Goal: Transaction & Acquisition: Purchase product/service

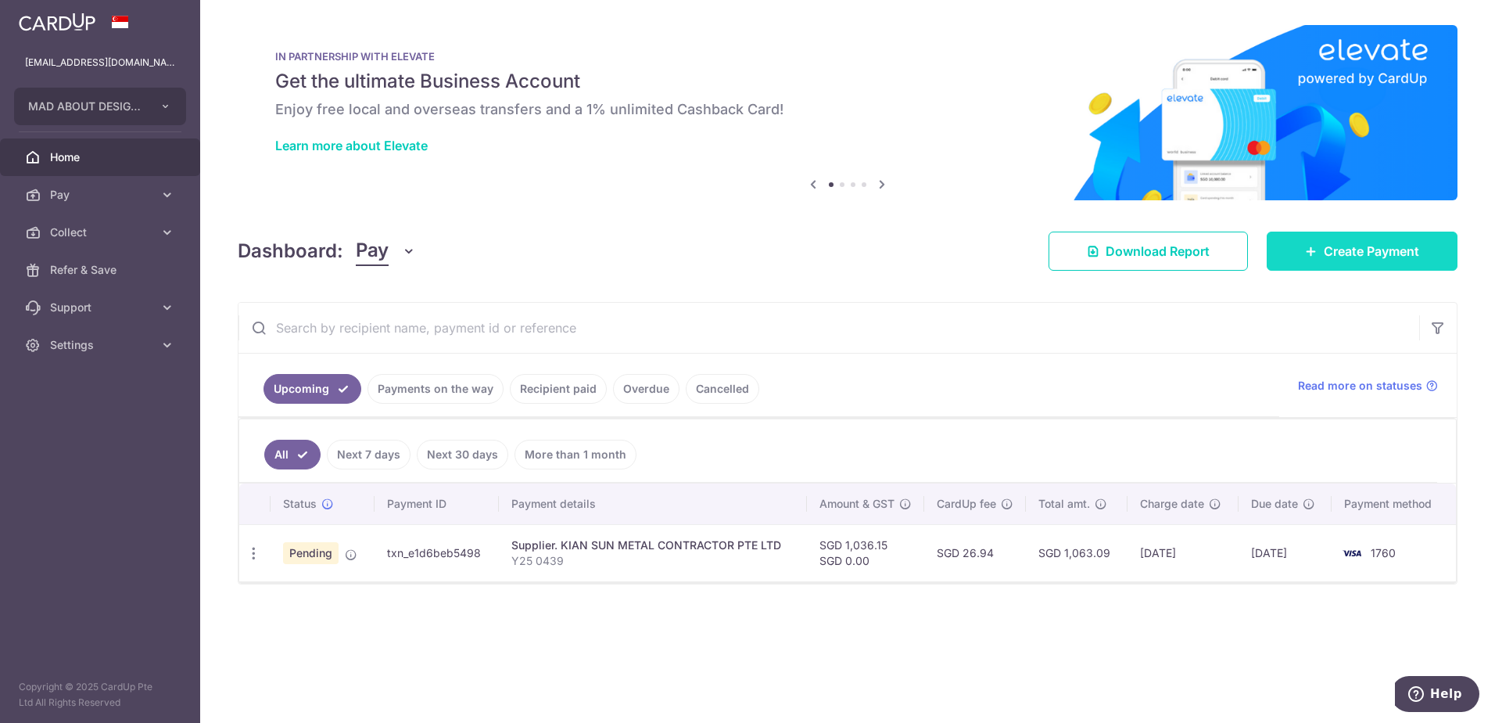
click at [1372, 253] on span "Create Payment" at bounding box center [1371, 251] width 95 height 19
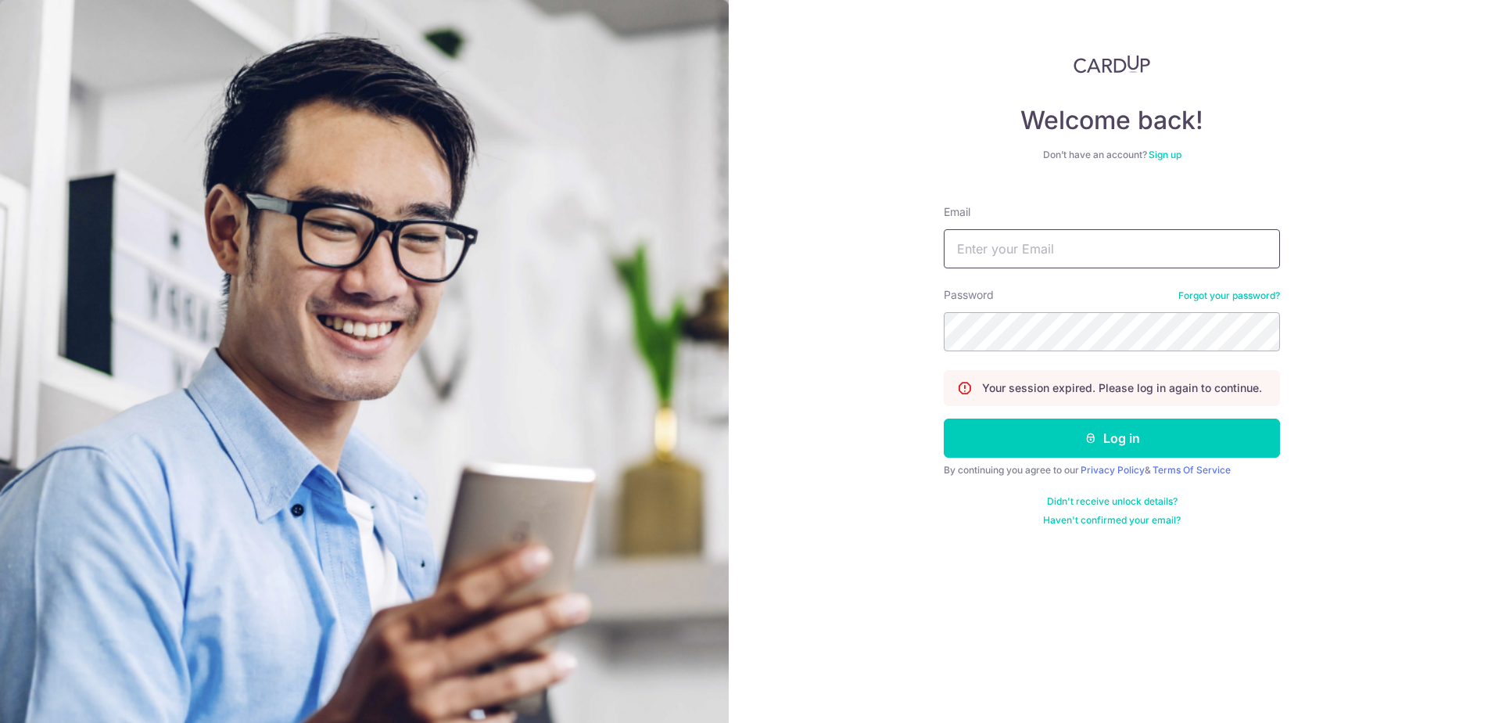
type input "[EMAIL_ADDRESS][DOMAIN_NAME]"
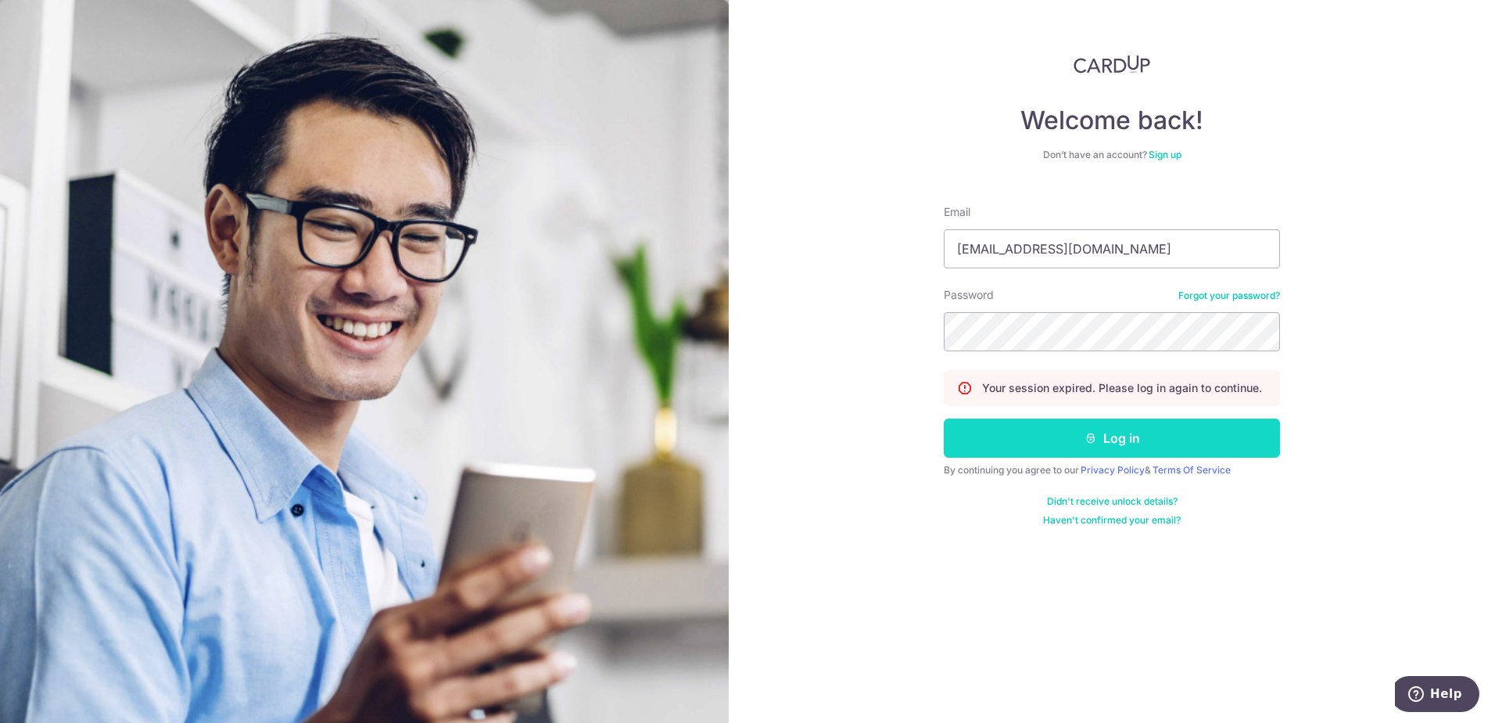
click at [1052, 451] on button "Log in" at bounding box center [1112, 437] width 336 height 39
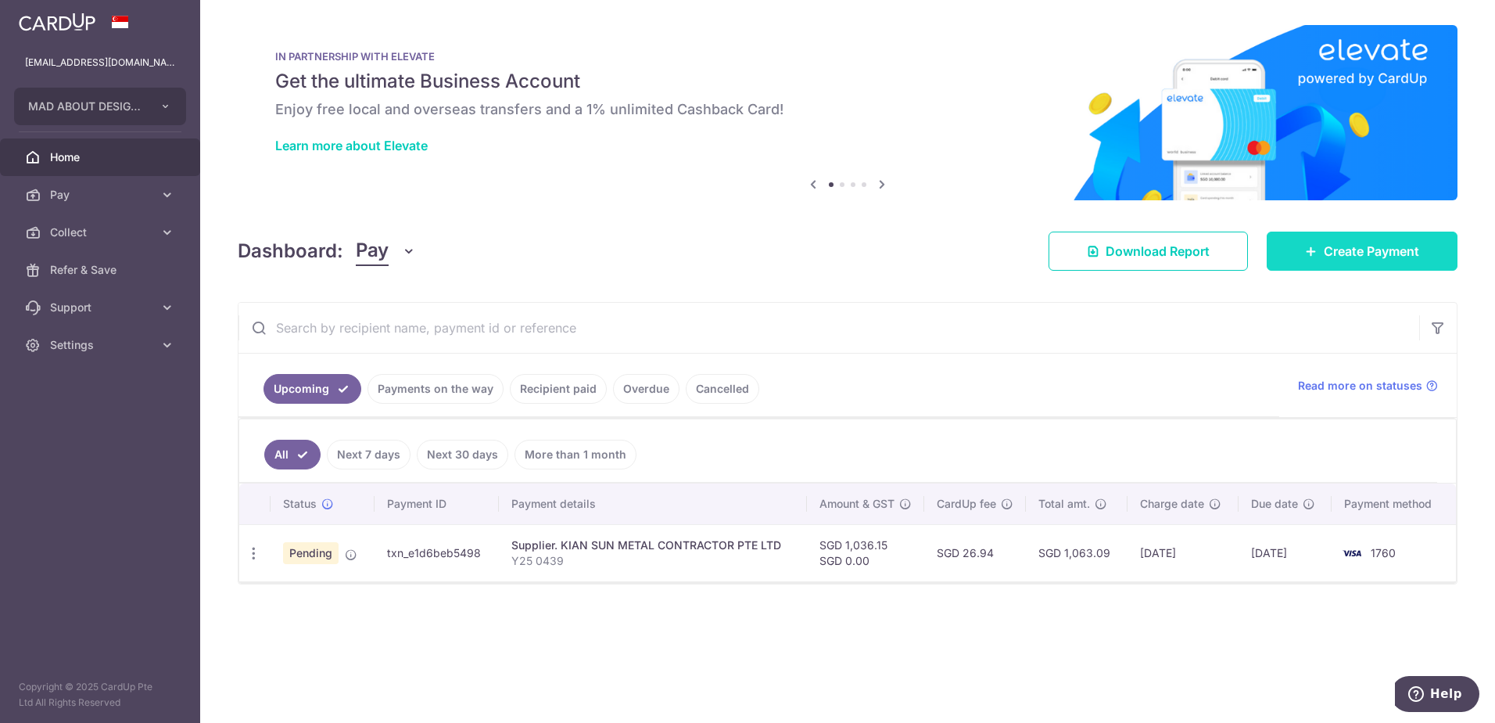
click at [1321, 257] on link "Create Payment" at bounding box center [1362, 251] width 191 height 39
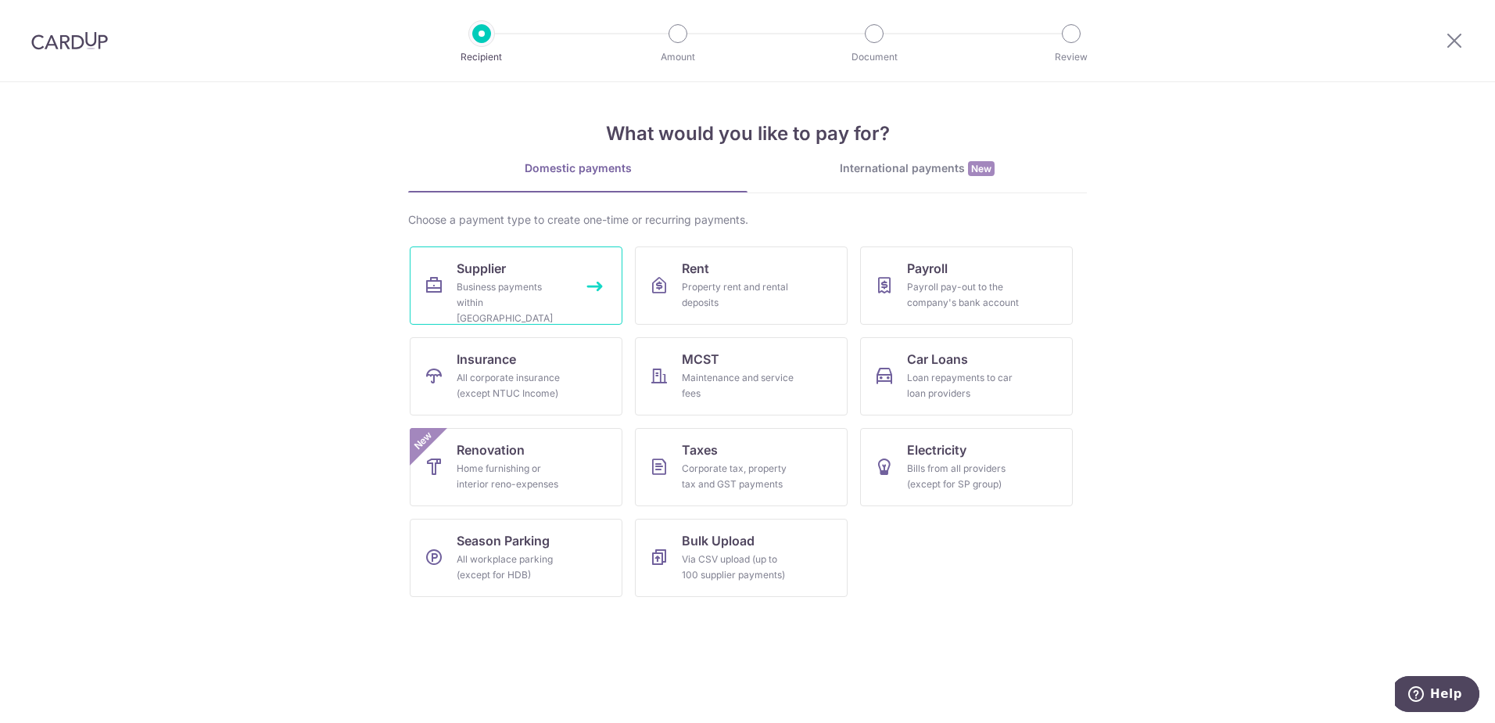
click at [542, 274] on link "Supplier Business payments within [GEOGRAPHIC_DATA]" at bounding box center [516, 285] width 213 height 78
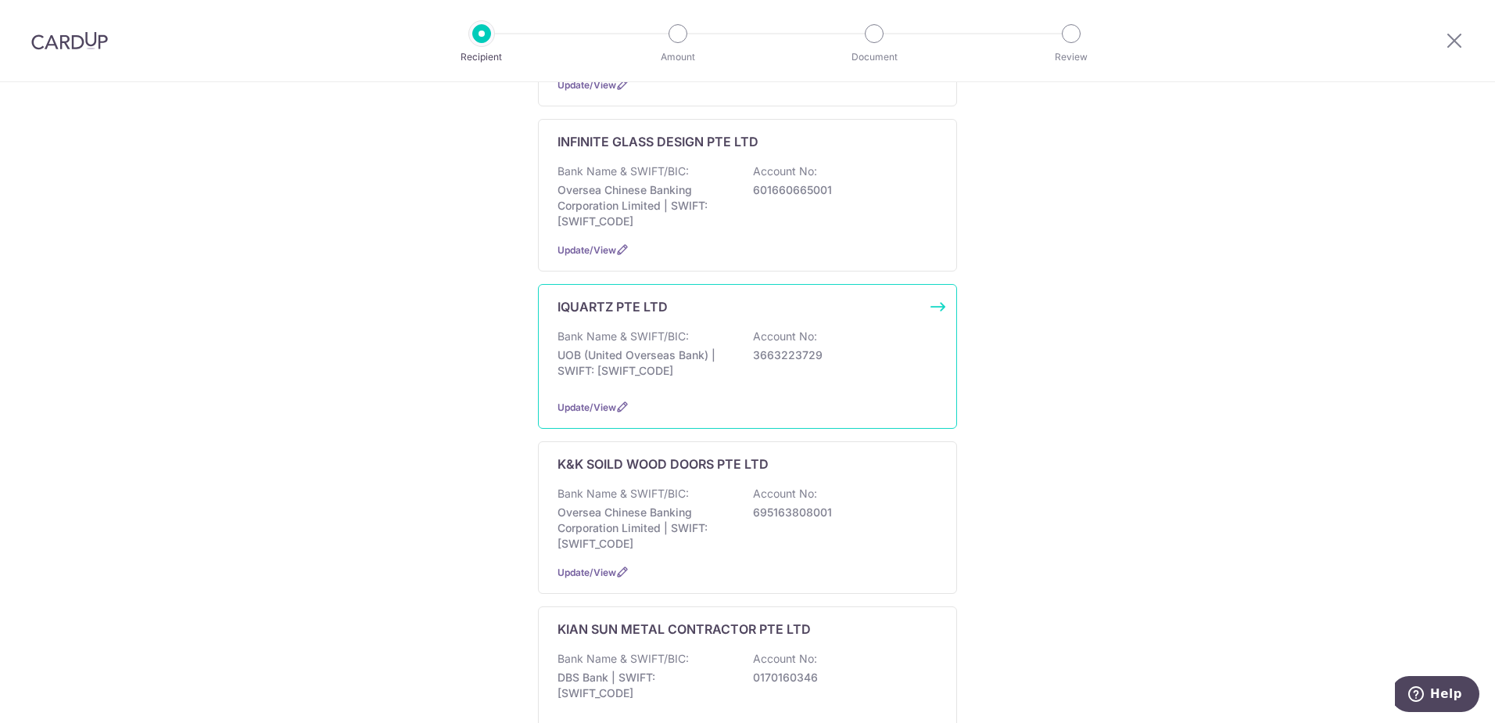
scroll to position [469, 0]
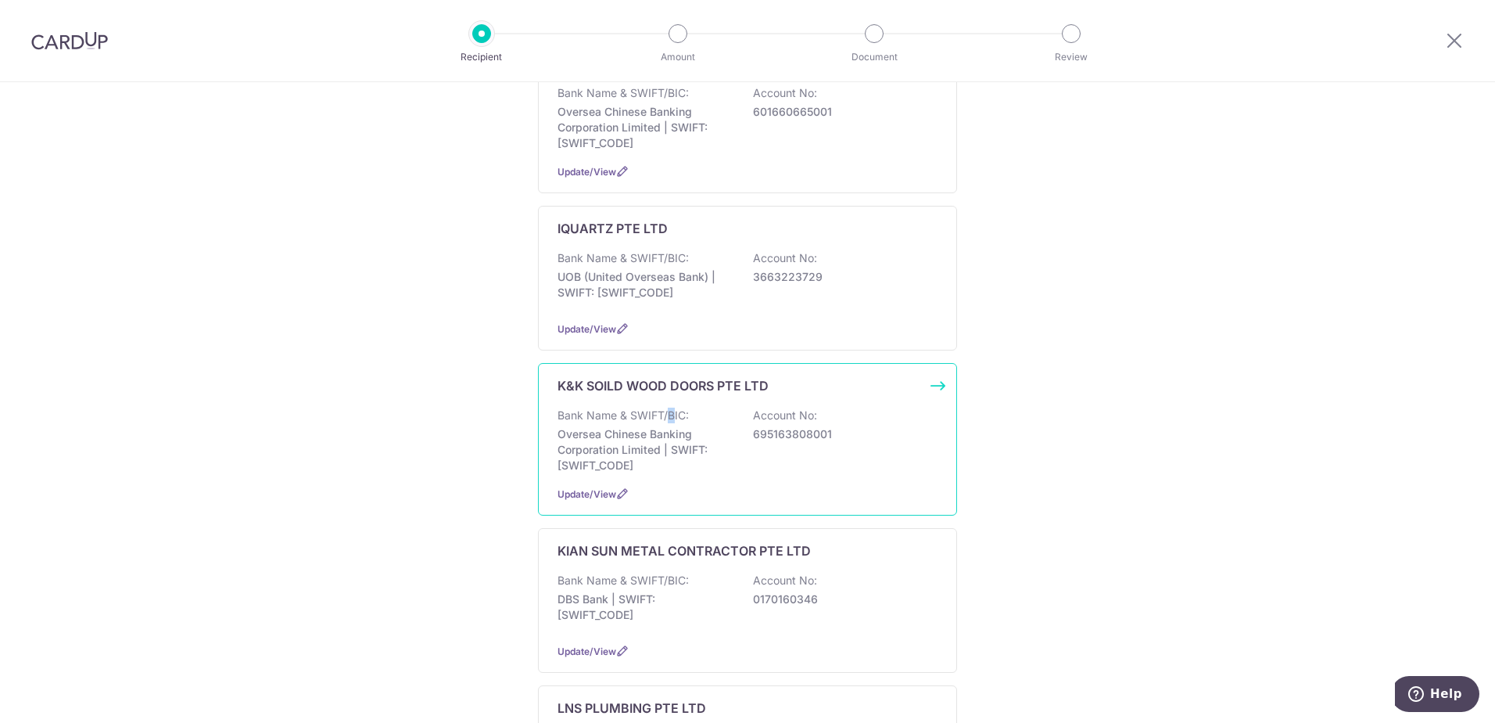
type textarea "B"
click at [668, 407] on p "Bank Name & SWIFT/BIC:" at bounding box center [623, 415] width 131 height 16
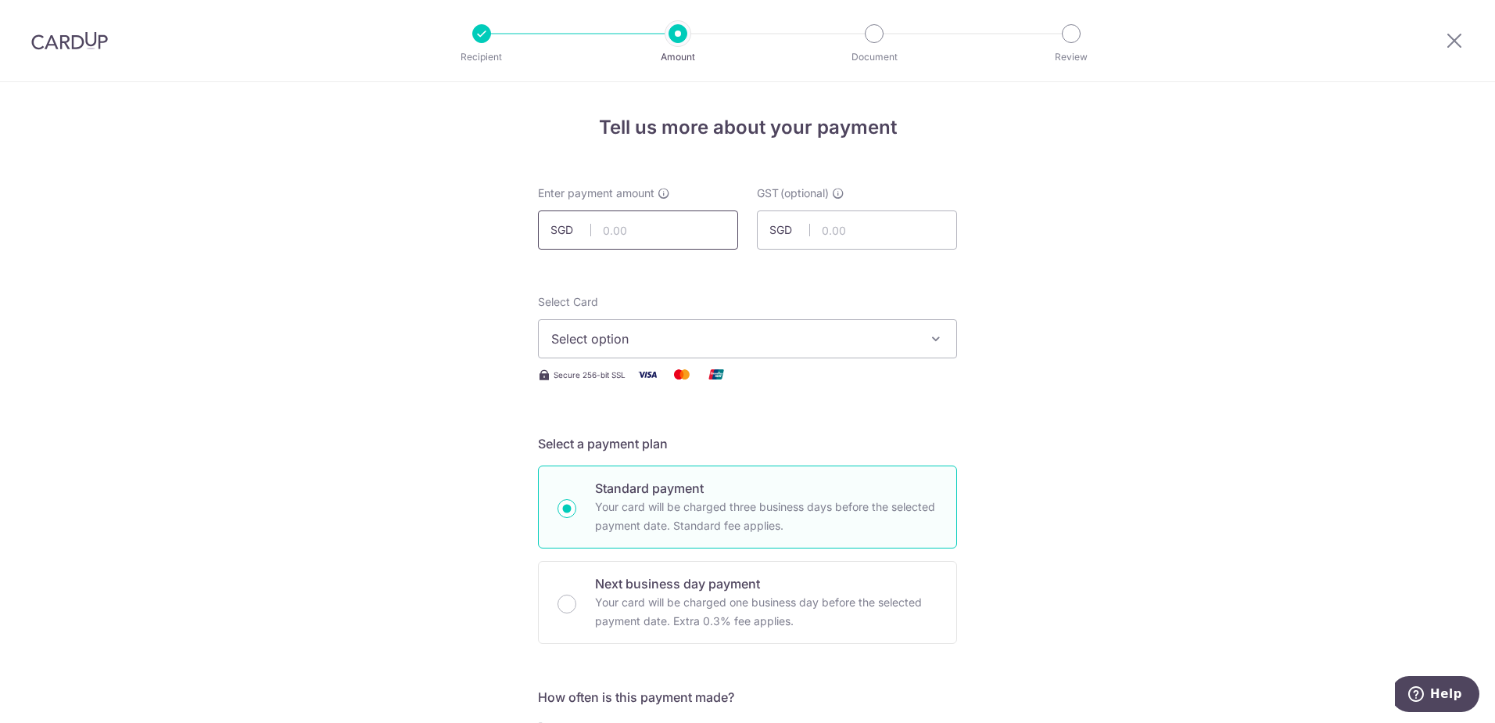
click at [623, 229] on input "text" at bounding box center [638, 229] width 200 height 39
type input "7,569.51"
click at [787, 352] on button "Select option" at bounding box center [747, 338] width 419 height 39
click at [716, 457] on span "**** 1760" at bounding box center [747, 450] width 393 height 19
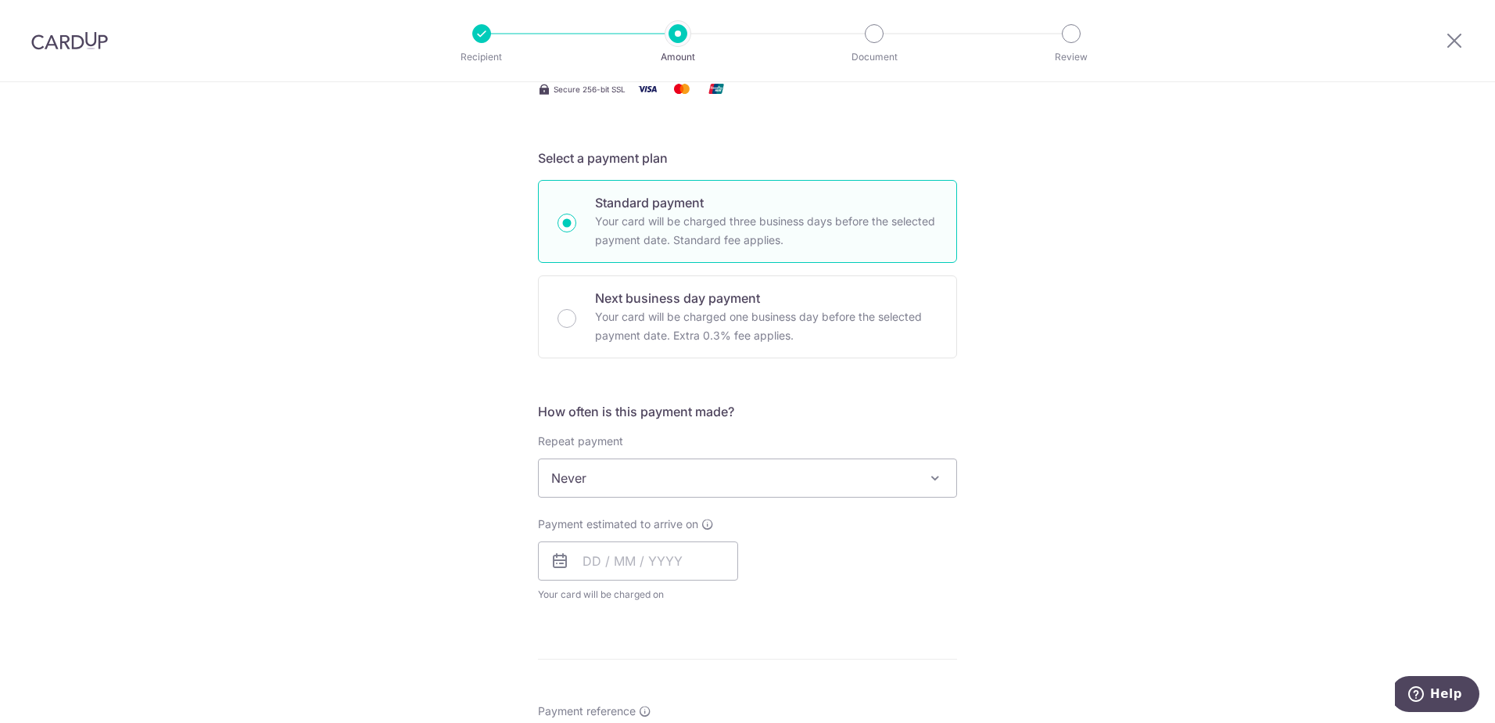
scroll to position [313, 0]
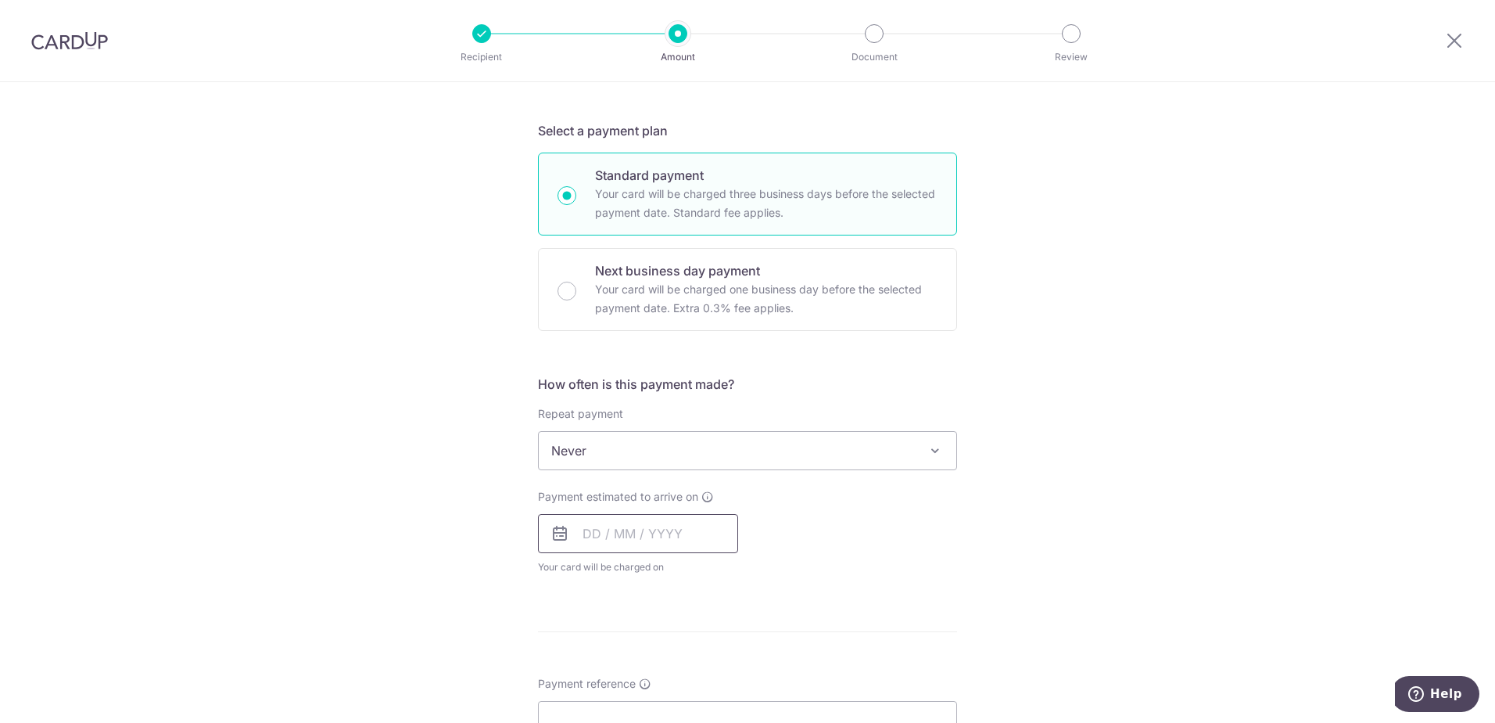
click at [628, 537] on input "text" at bounding box center [638, 533] width 200 height 39
click at [685, 705] on link "16" at bounding box center [695, 707] width 25 height 25
type input "[DATE]"
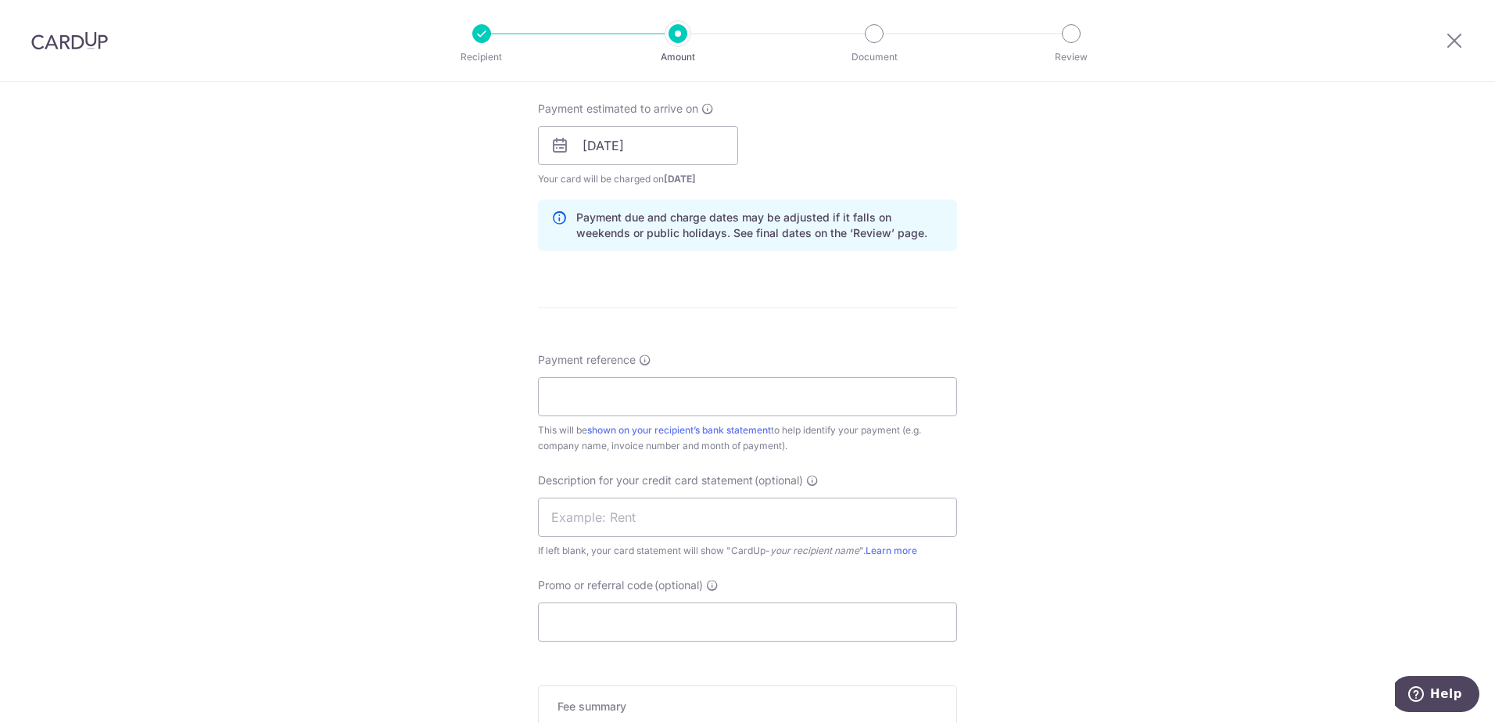
scroll to position [704, 0]
click at [650, 392] on input "Payment reference" at bounding box center [747, 393] width 419 height 39
type input "42 branksome"
type textarea "ome"
drag, startPoint x: 569, startPoint y: 393, endPoint x: 481, endPoint y: 393, distance: 88.4
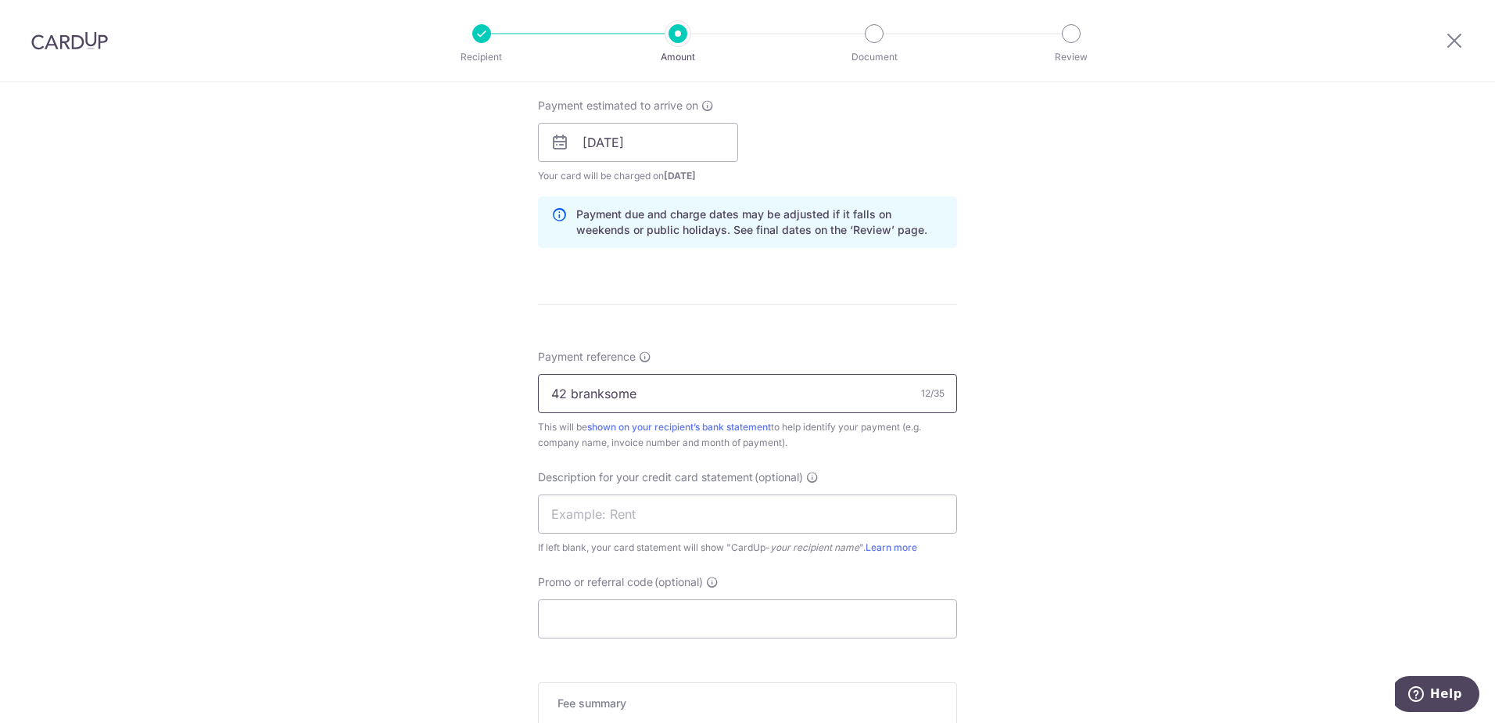
click at [481, 393] on div "Tell us more about your payment Enter payment amount SGD 7,569.51 7569.51 GST (…" at bounding box center [747, 170] width 1495 height 1584
type input "42 branksome"
click at [580, 518] on input "text" at bounding box center [747, 513] width 419 height 39
paste input "42 branksome"
type input "42 branksome"
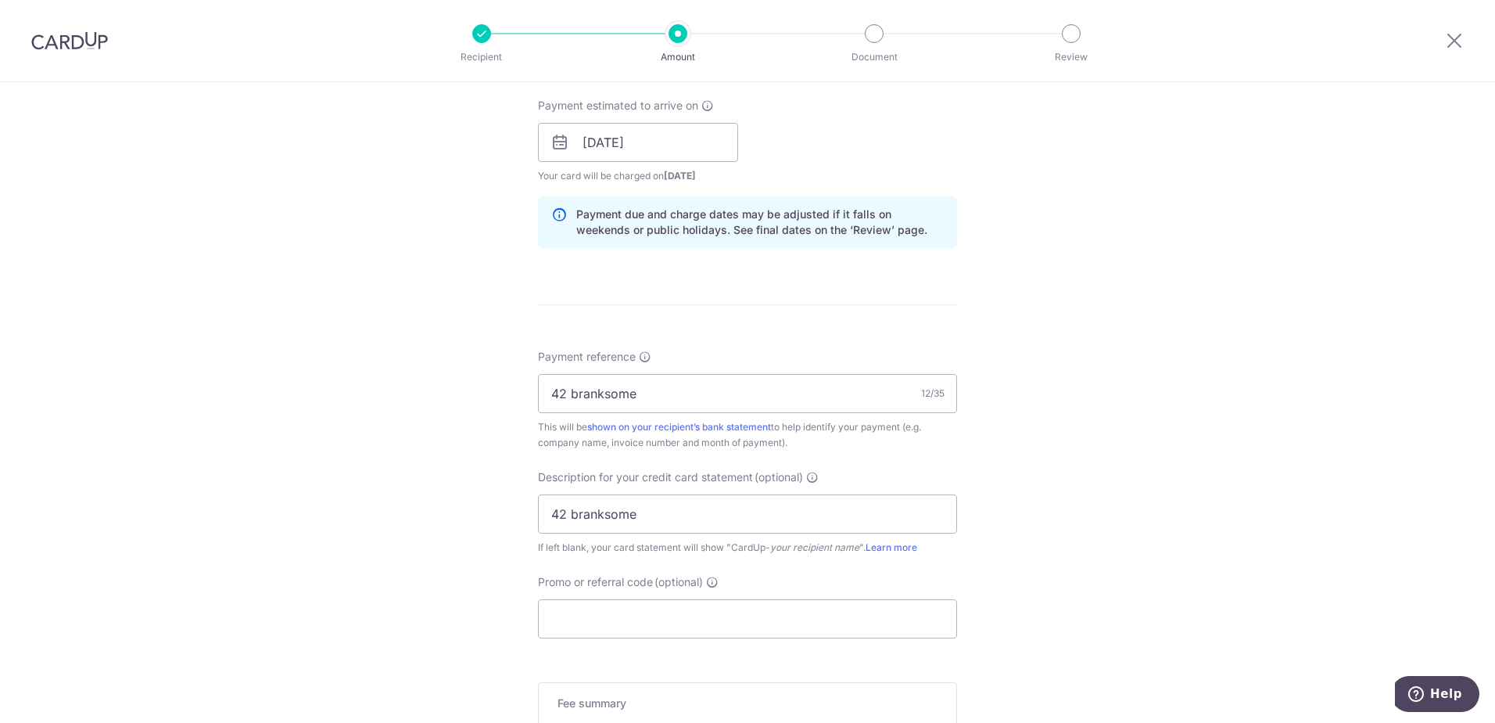
click at [1098, 555] on div "Tell us more about your payment Enter payment amount SGD 7,569.51 7569.51 GST (…" at bounding box center [747, 170] width 1495 height 1584
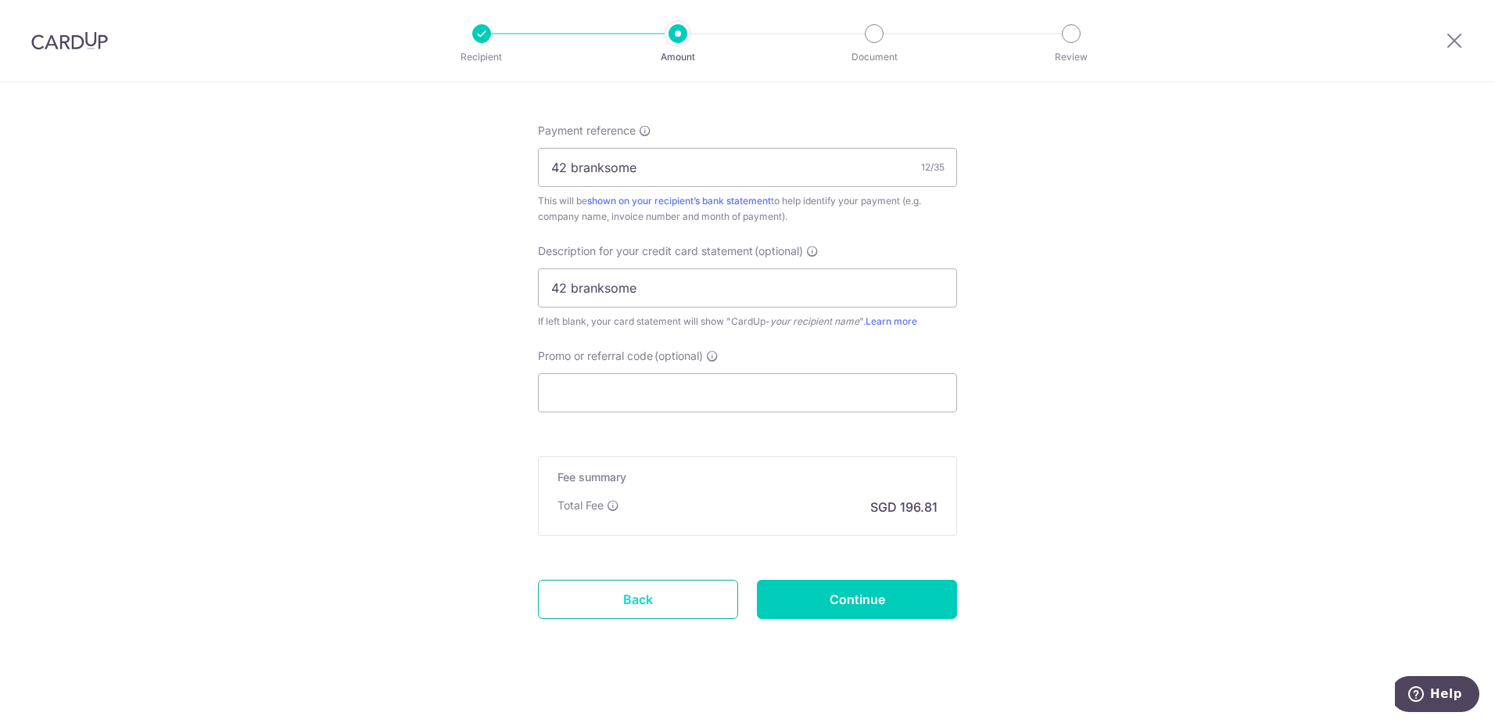
scroll to position [939, 0]
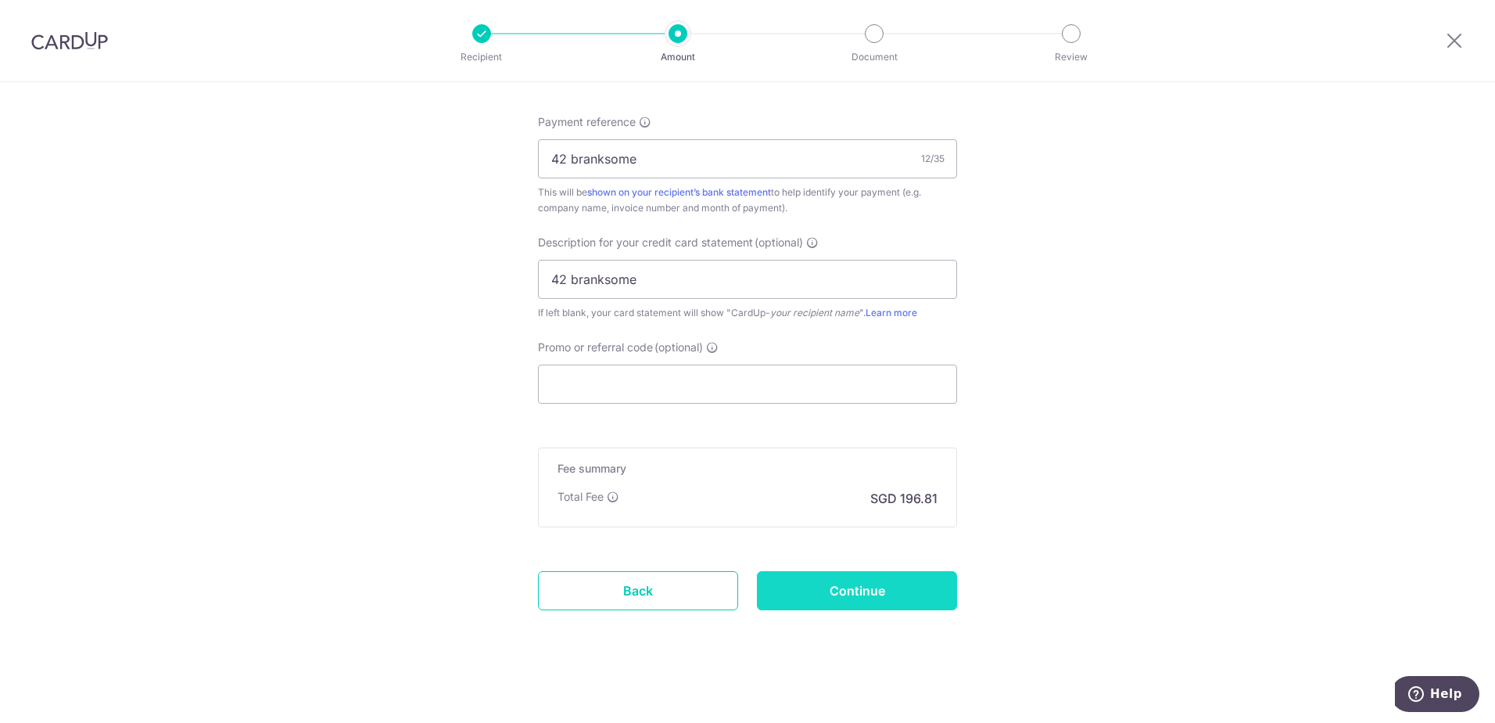
click at [886, 609] on input "Continue" at bounding box center [857, 590] width 200 height 39
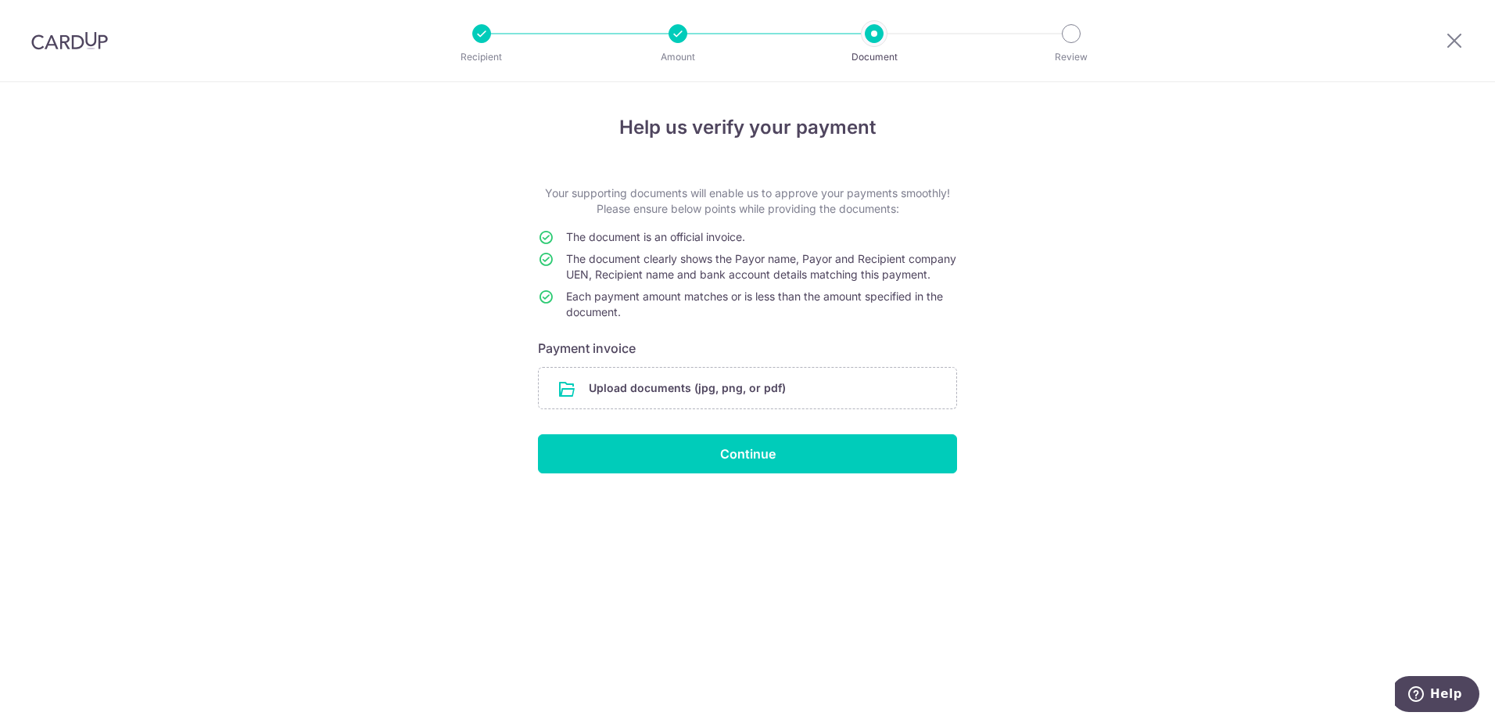
click at [860, 31] on li "Document" at bounding box center [785, 33] width 196 height 19
click at [853, 35] on li "Document" at bounding box center [785, 33] width 196 height 19
click at [677, 35] on div at bounding box center [678, 33] width 19 height 19
click at [1454, 51] on div at bounding box center [1454, 40] width 81 height 81
click at [1451, 34] on icon at bounding box center [1454, 41] width 19 height 20
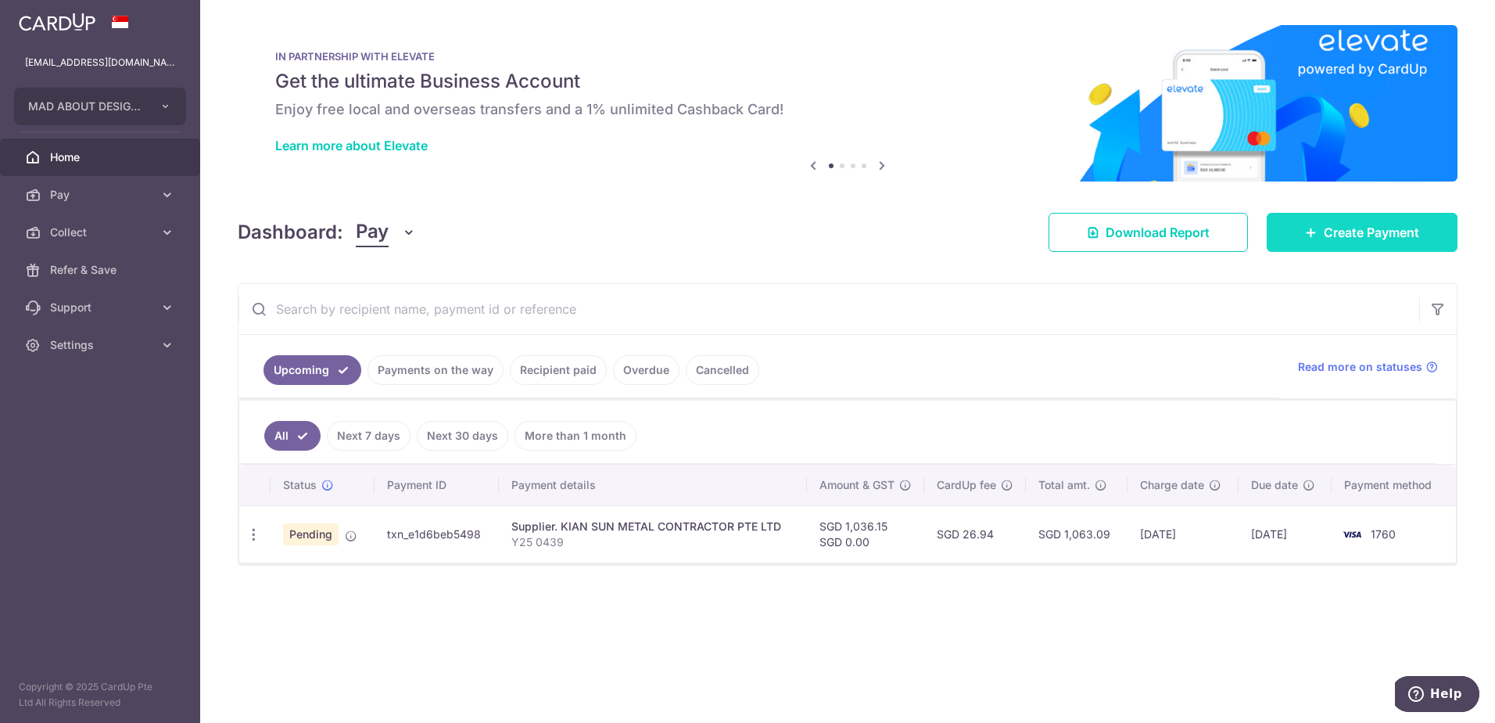
click at [1358, 229] on span "Create Payment" at bounding box center [1371, 232] width 95 height 19
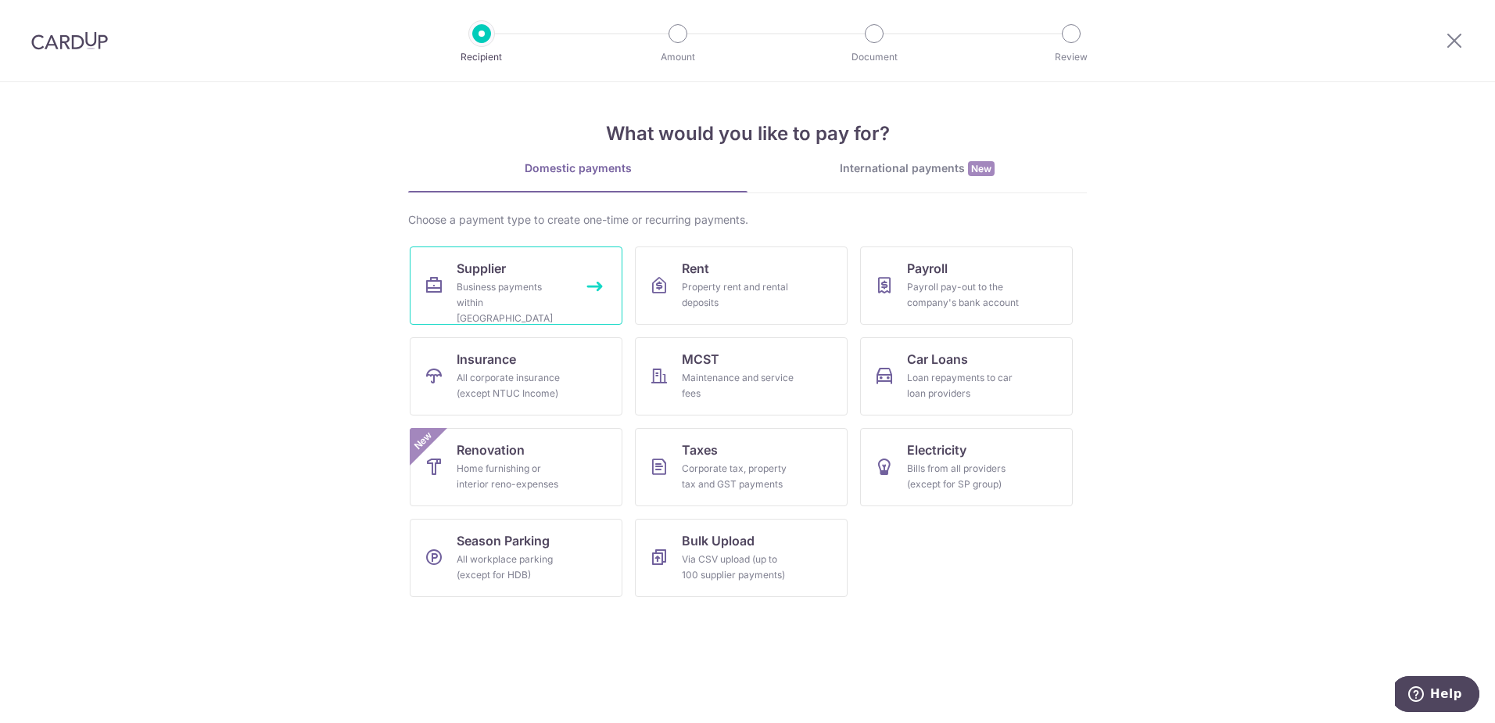
click at [513, 271] on link "Supplier Business payments within Singapore" at bounding box center [516, 285] width 213 height 78
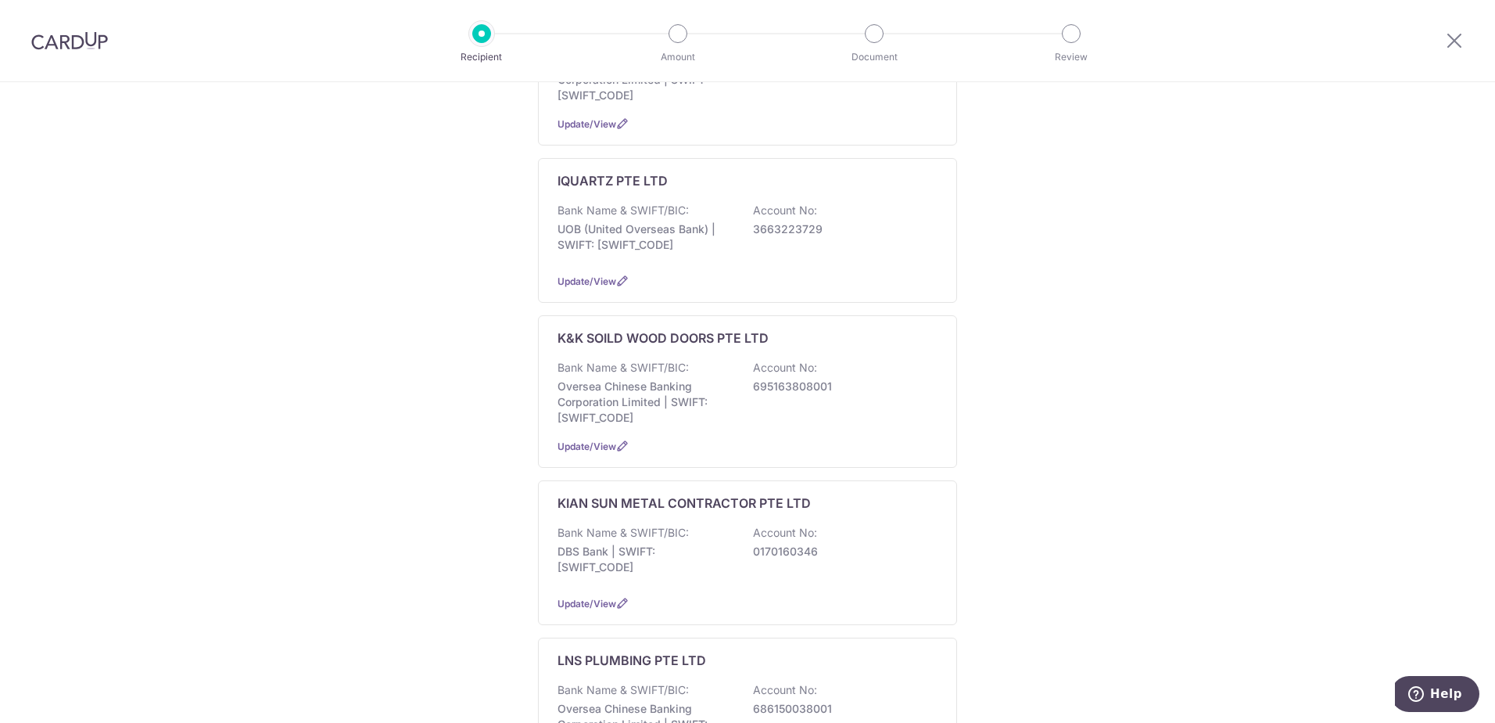
scroll to position [626, 0]
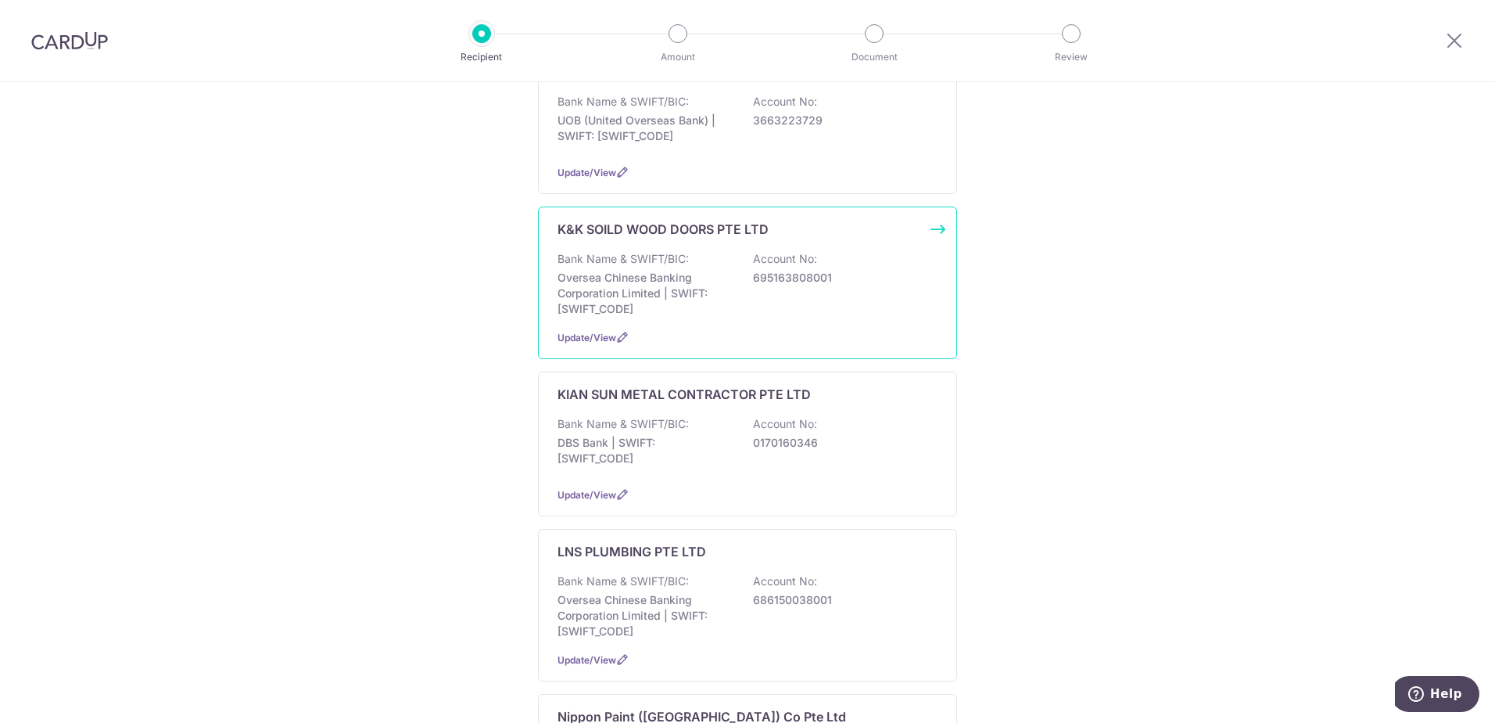
click at [641, 282] on p "Oversea Chinese Banking Corporation Limited | SWIFT: [SWIFT_CODE]" at bounding box center [645, 293] width 175 height 47
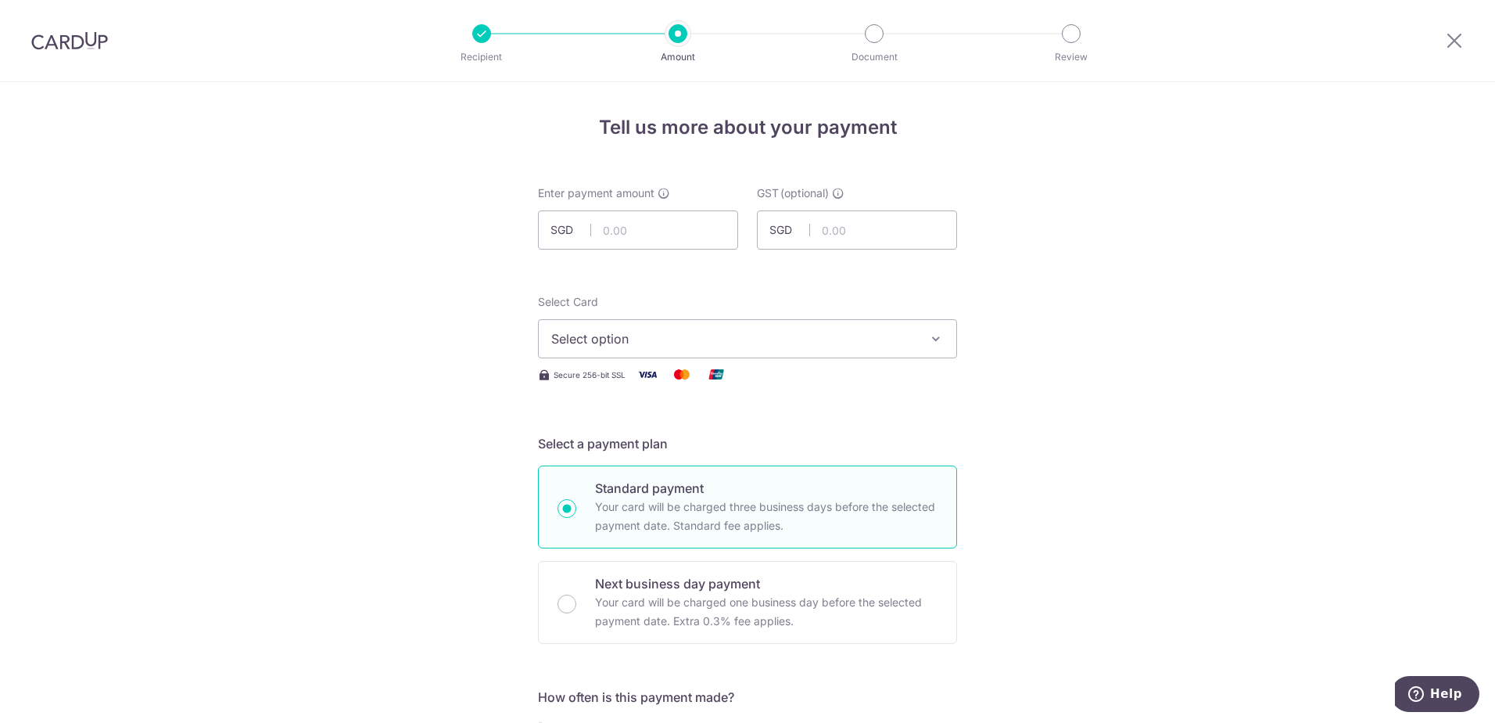
type input "7,569.51"
type input "42 branksome"
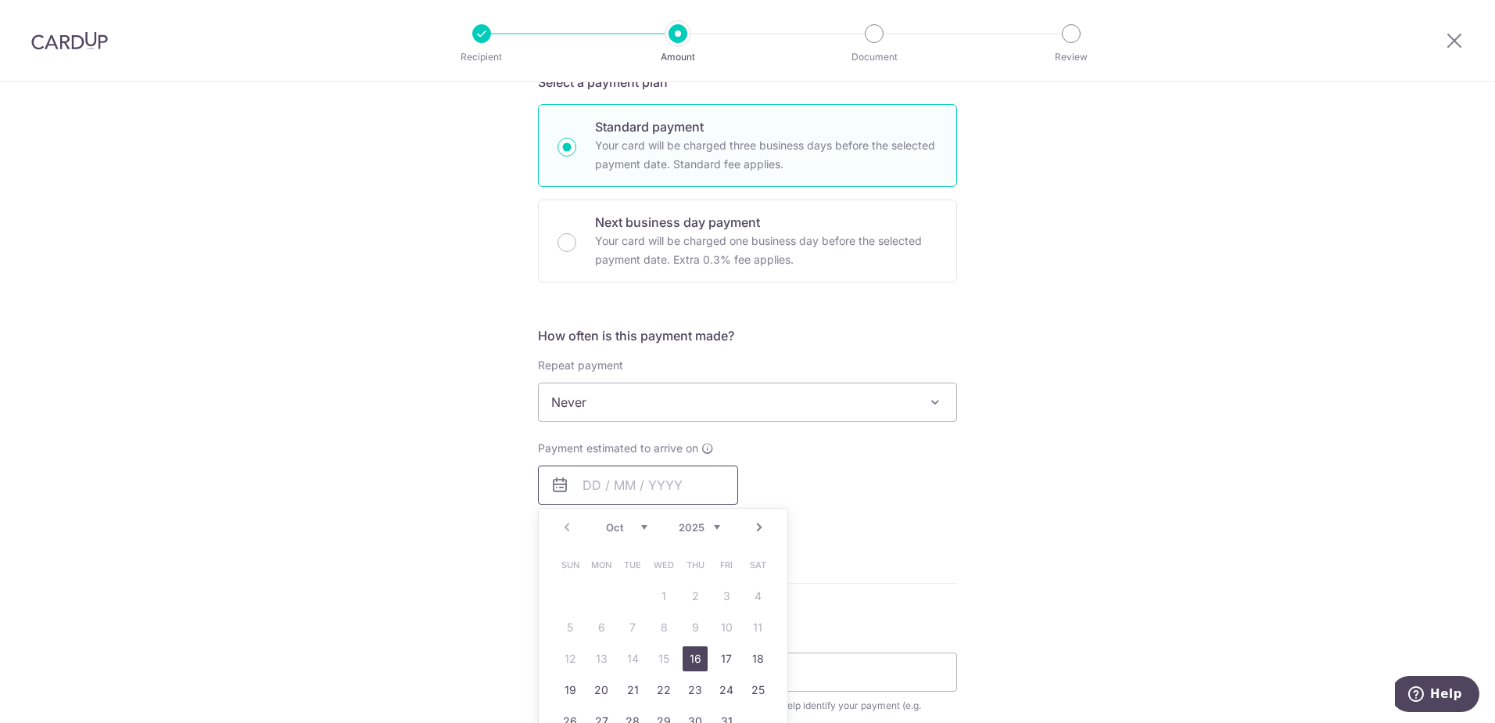
type input "7,569.51"
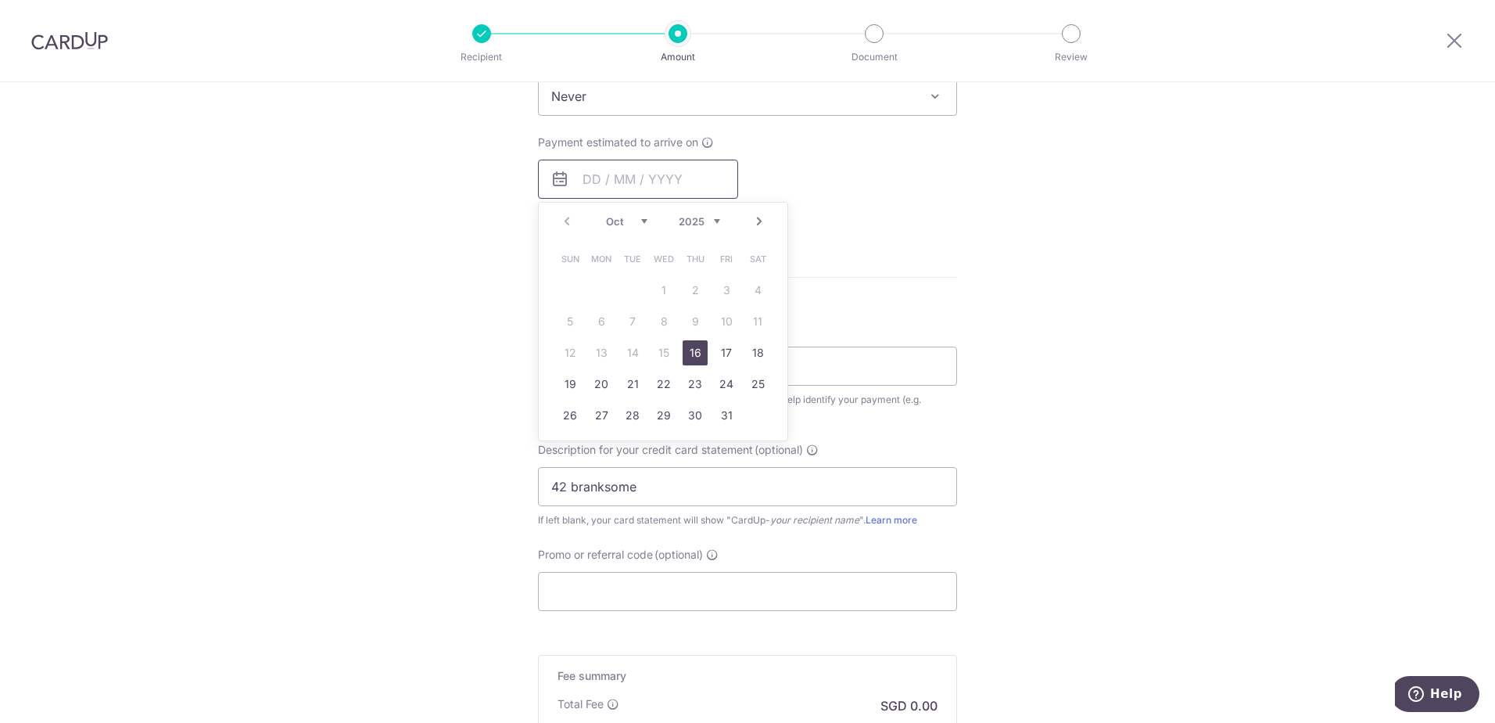
scroll to position [674, 0]
drag, startPoint x: 691, startPoint y: 348, endPoint x: 658, endPoint y: 554, distance: 208.3
click at [690, 348] on link "16" at bounding box center [695, 345] width 25 height 25
type input "[DATE]"
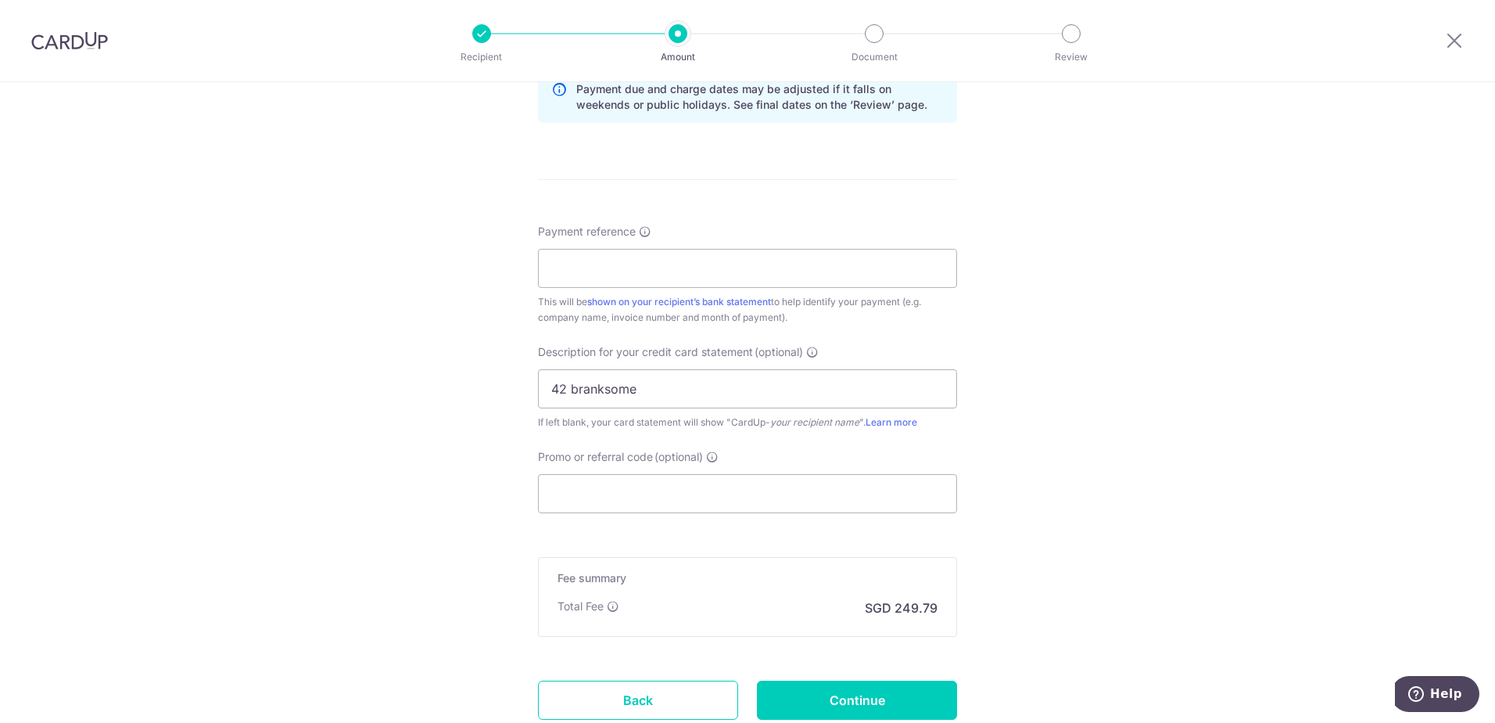
scroll to position [831, 0]
click at [616, 497] on input "Promo or referral code (optional)" at bounding box center [747, 491] width 419 height 39
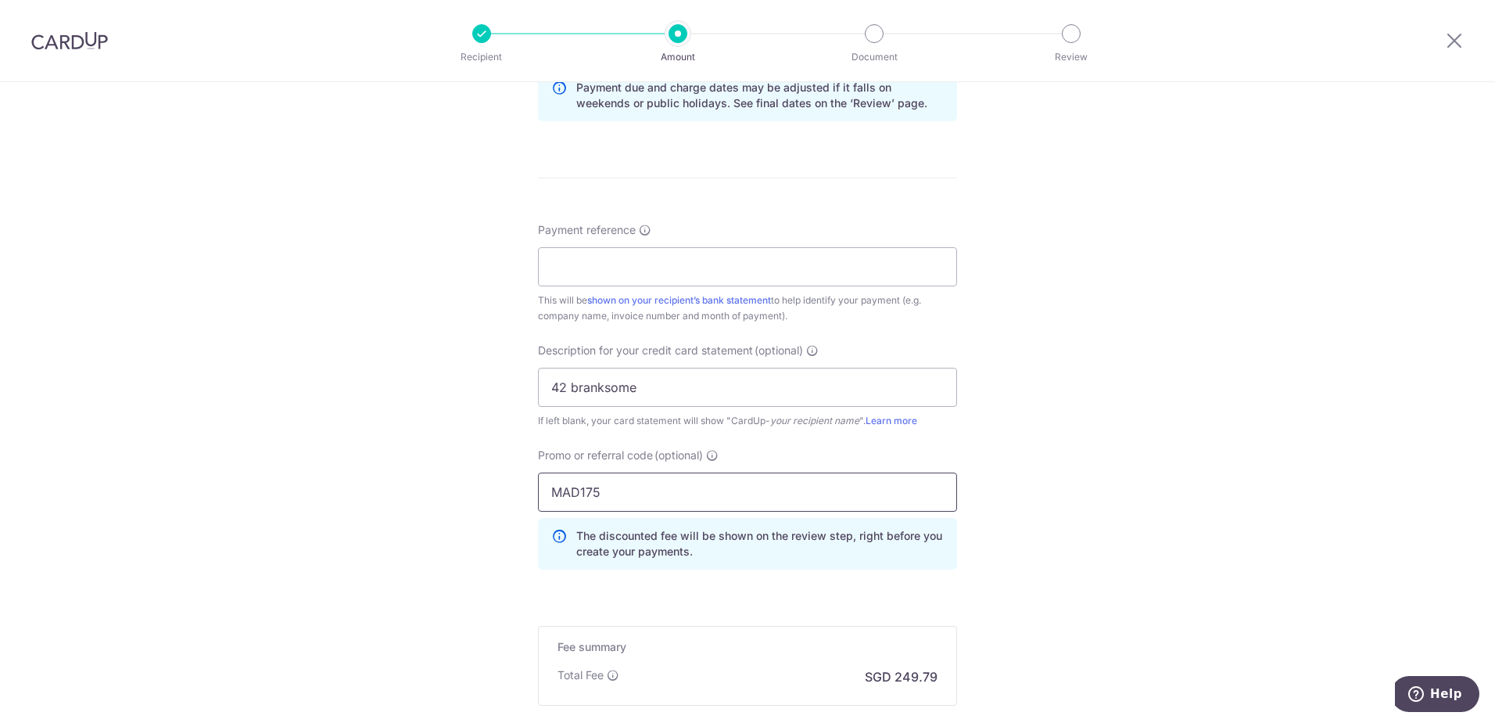
type input "MAD175"
click at [1142, 360] on div "Tell us more about your payment Enter payment amount SGD 7,569.51 7569.51 GST (…" at bounding box center [747, 79] width 1495 height 1654
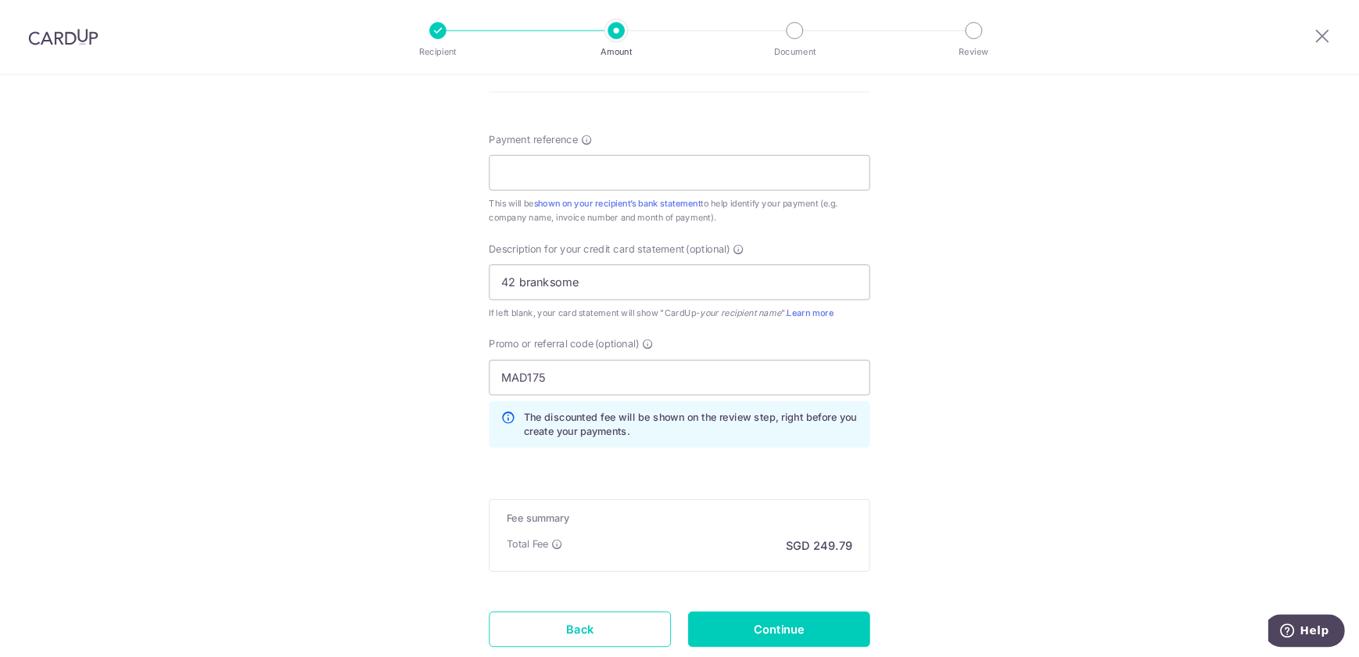
scroll to position [1014, 0]
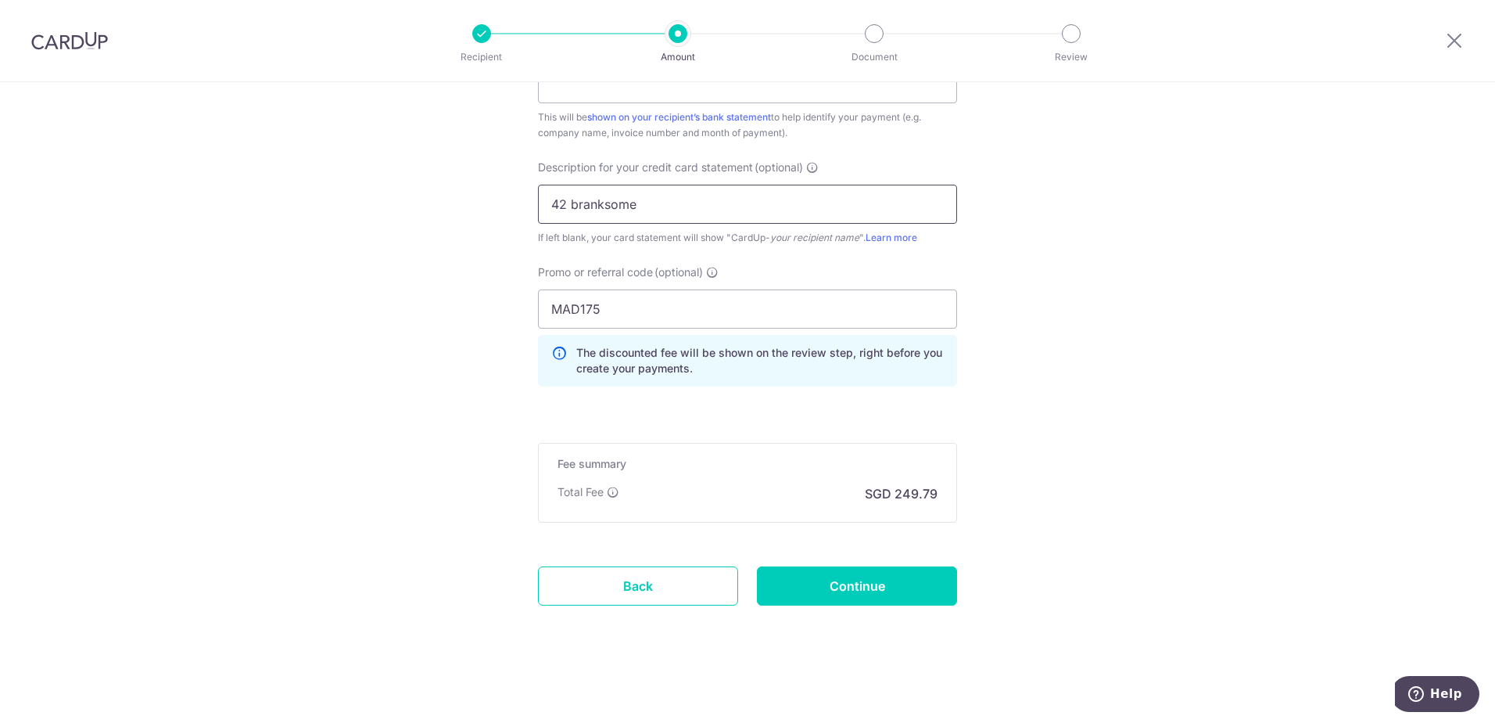
type textarea "me"
drag, startPoint x: 653, startPoint y: 203, endPoint x: 430, endPoint y: 201, distance: 222.9
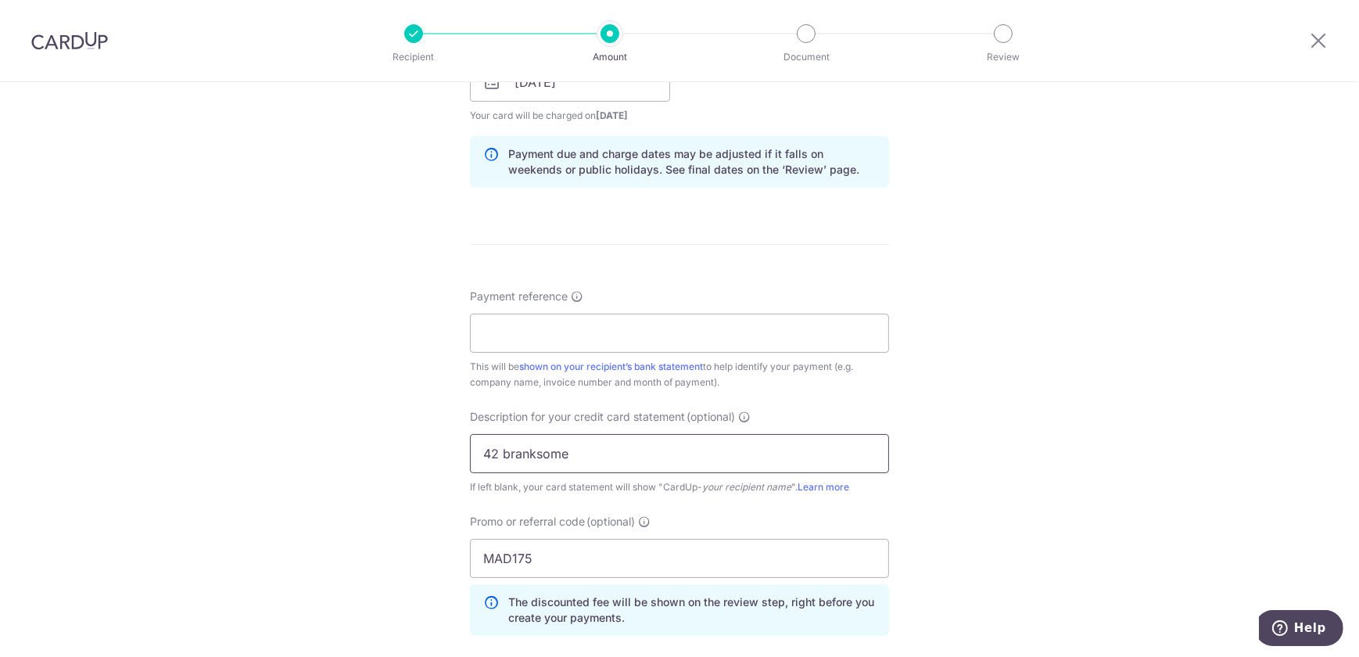
scroll to position [708, 0]
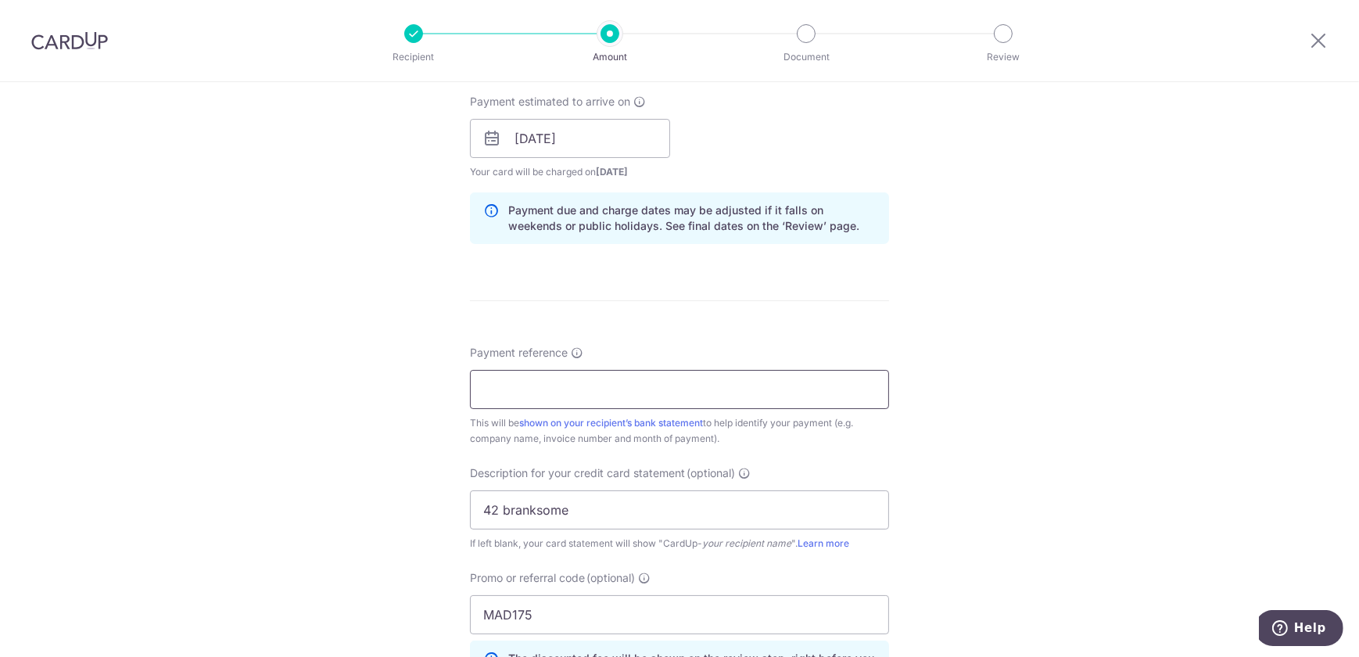
click at [594, 405] on input "Payment reference" at bounding box center [679, 389] width 419 height 39
paste input "42 branksome"
type input "42 branksome"
click at [1108, 419] on div "Tell us more about your payment Enter payment amount SGD 7,569.51 7569.51 GST (…" at bounding box center [679, 201] width 1359 height 1654
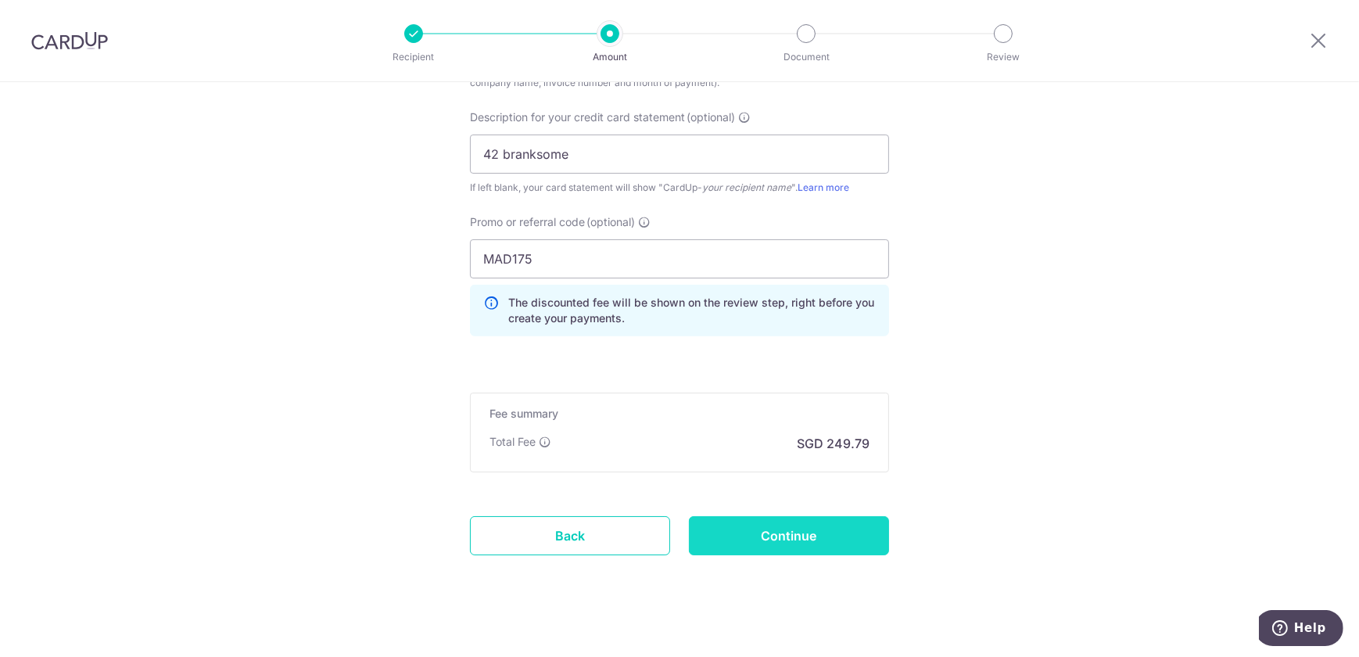
click at [829, 546] on input "Continue" at bounding box center [789, 535] width 200 height 39
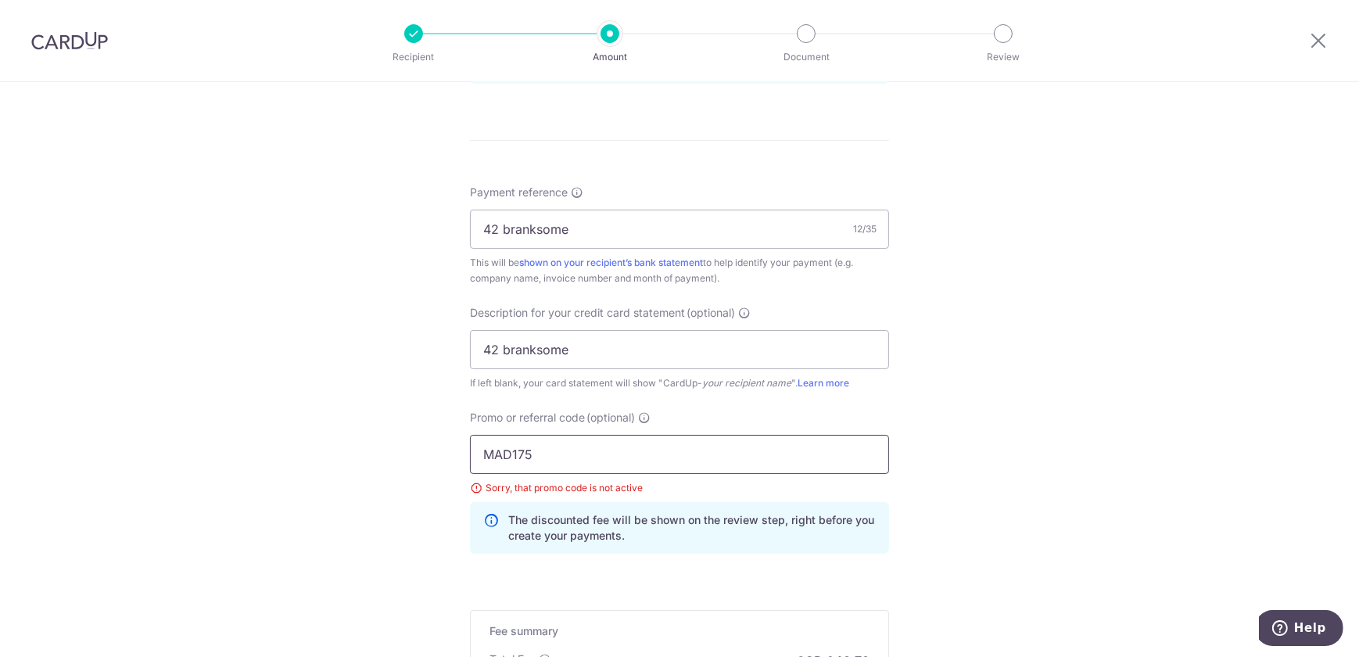
scroll to position [1018, 0]
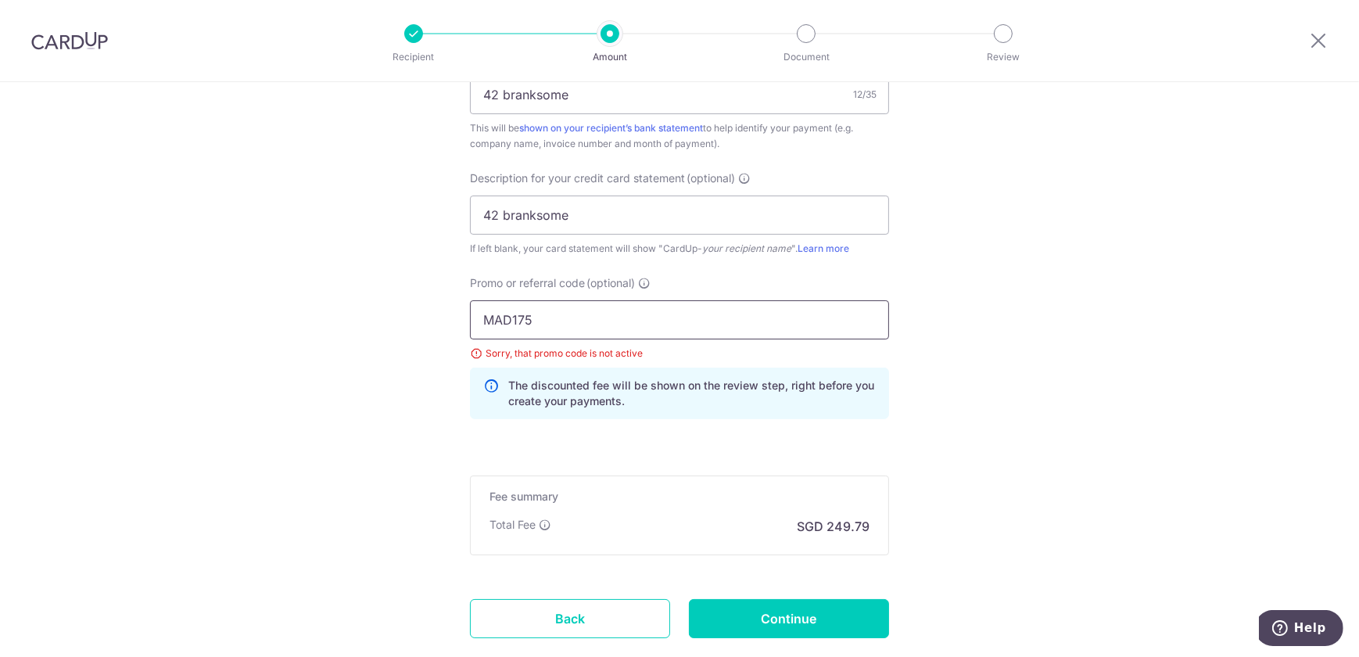
drag, startPoint x: 563, startPoint y: 321, endPoint x: 391, endPoint y: 321, distance: 172.1
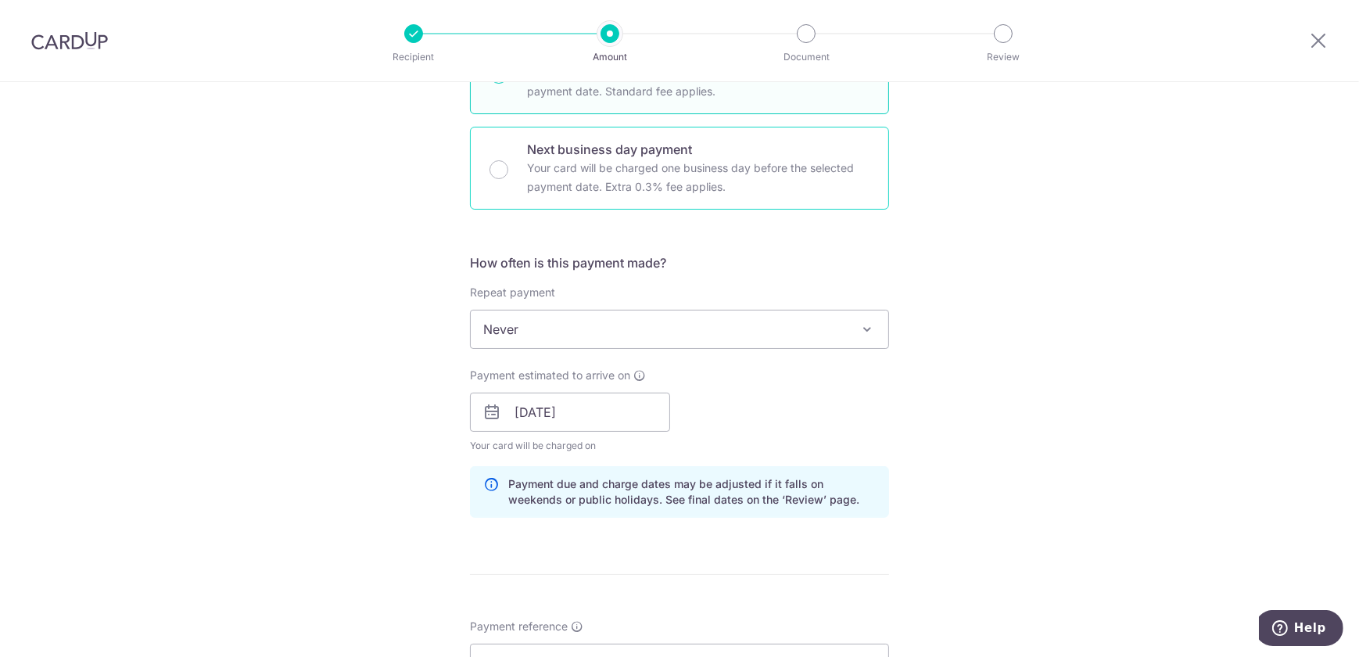
scroll to position [165, 0]
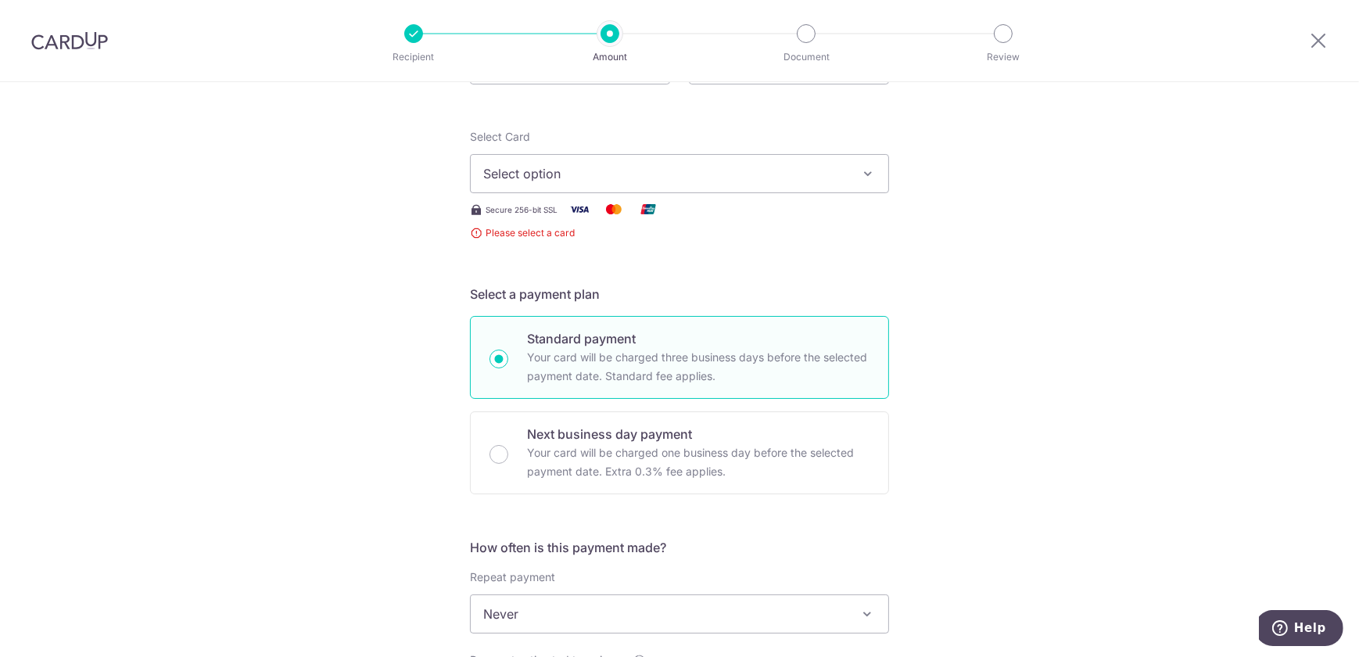
click at [619, 176] on span "Select option" at bounding box center [665, 173] width 364 height 19
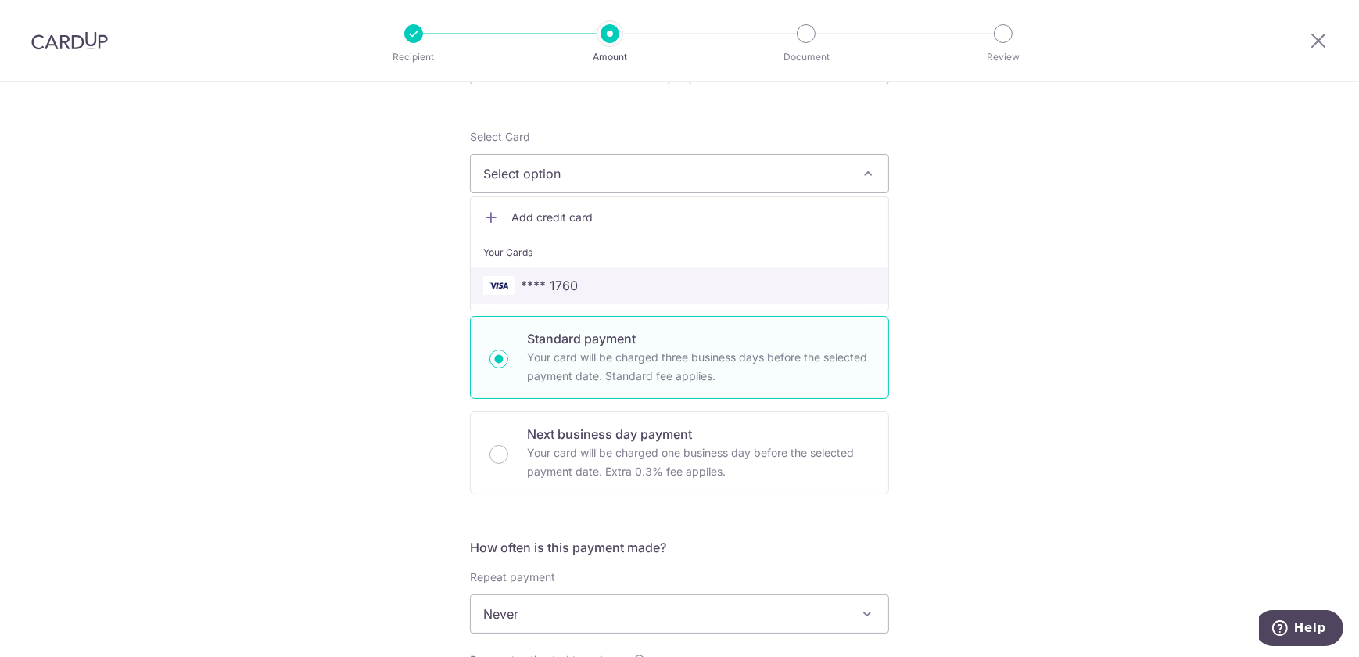
click at [617, 284] on span "**** 1760" at bounding box center [679, 285] width 393 height 19
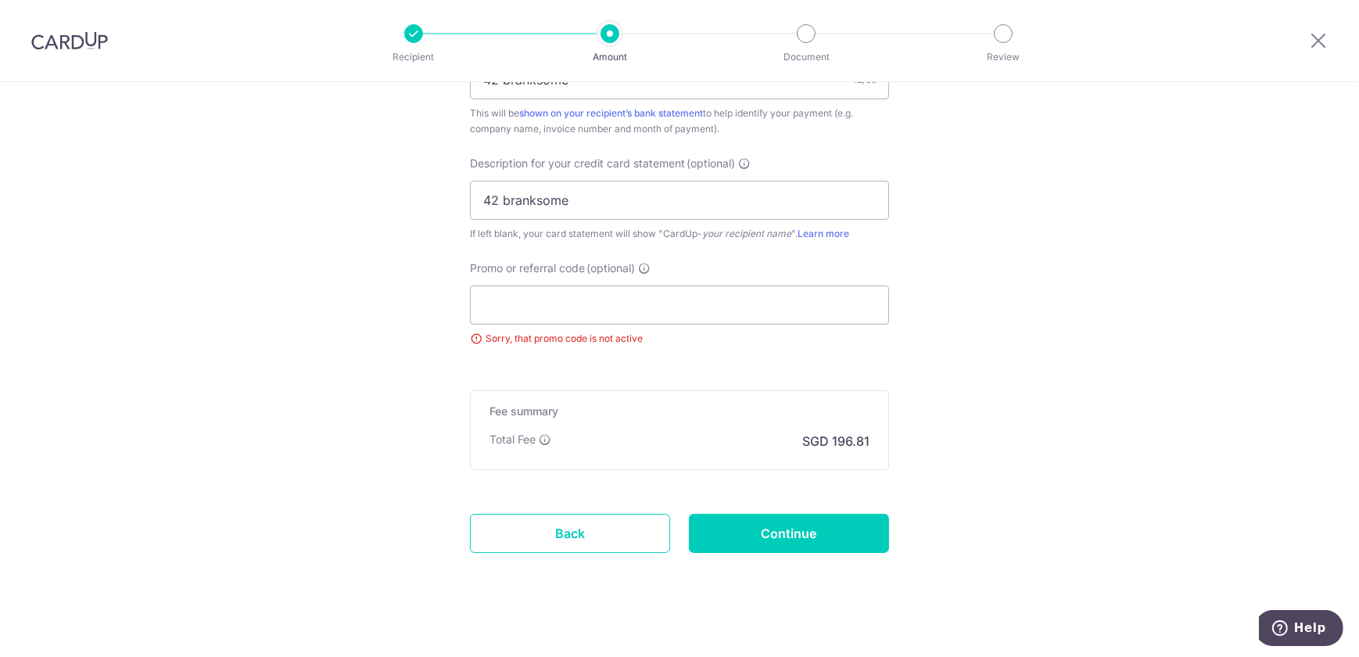
scroll to position [1029, 0]
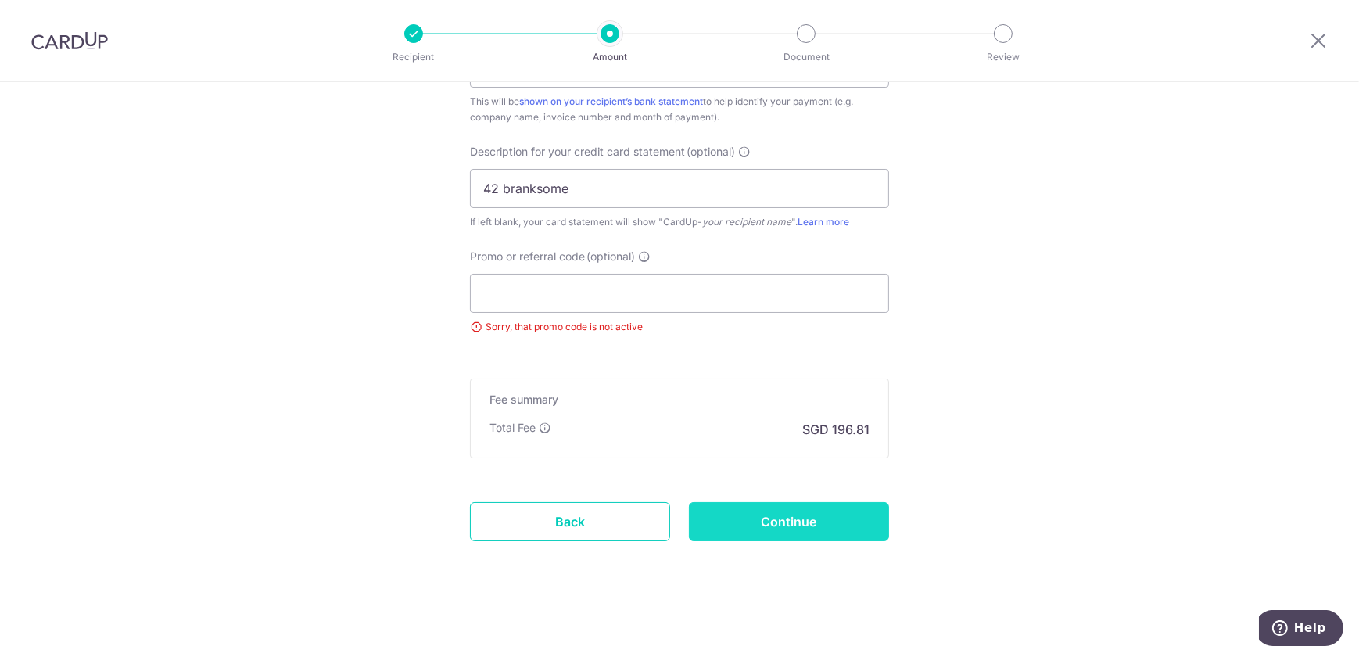
click at [793, 539] on input "Continue" at bounding box center [789, 521] width 200 height 39
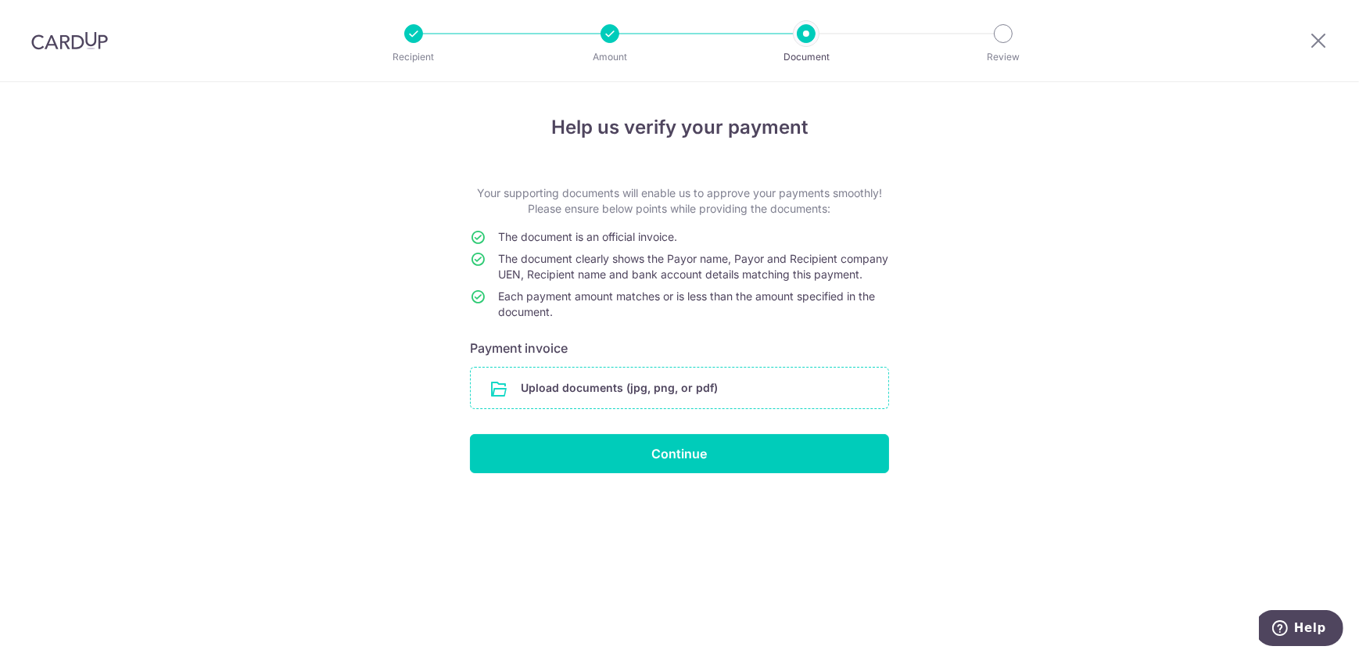
click at [711, 407] on input "file" at bounding box center [680, 388] width 418 height 41
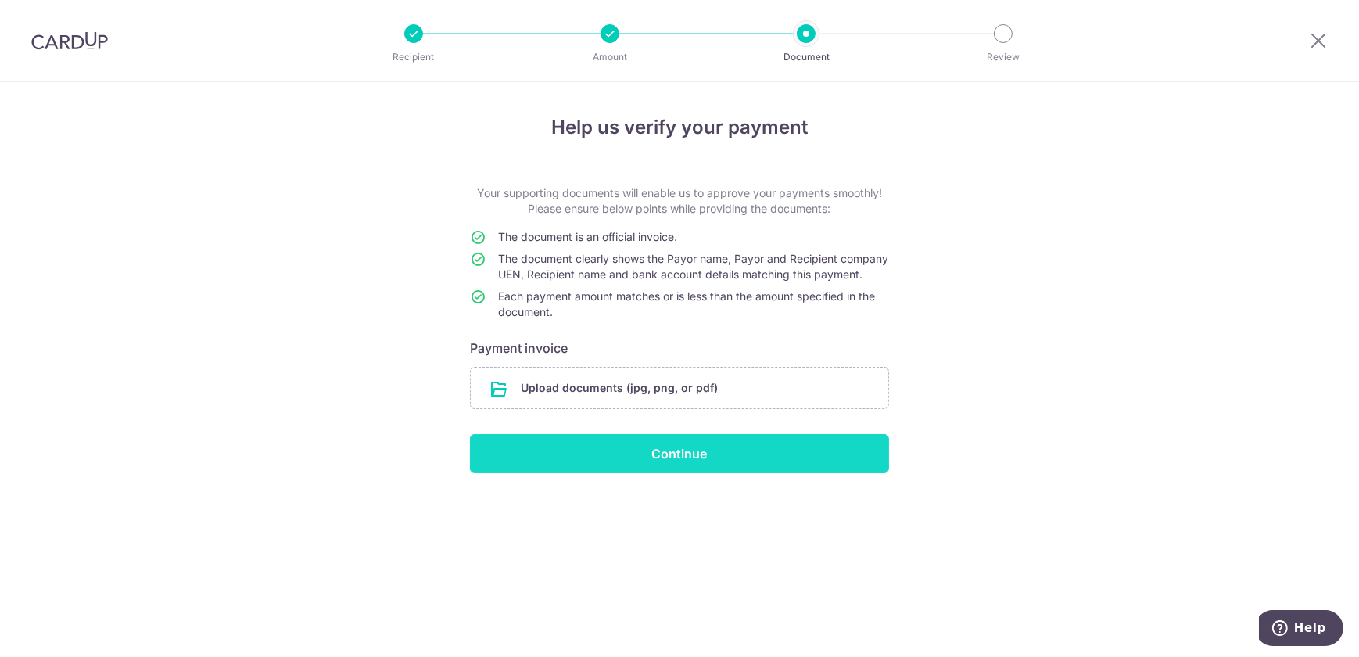
click at [719, 469] on input "Continue" at bounding box center [679, 453] width 419 height 39
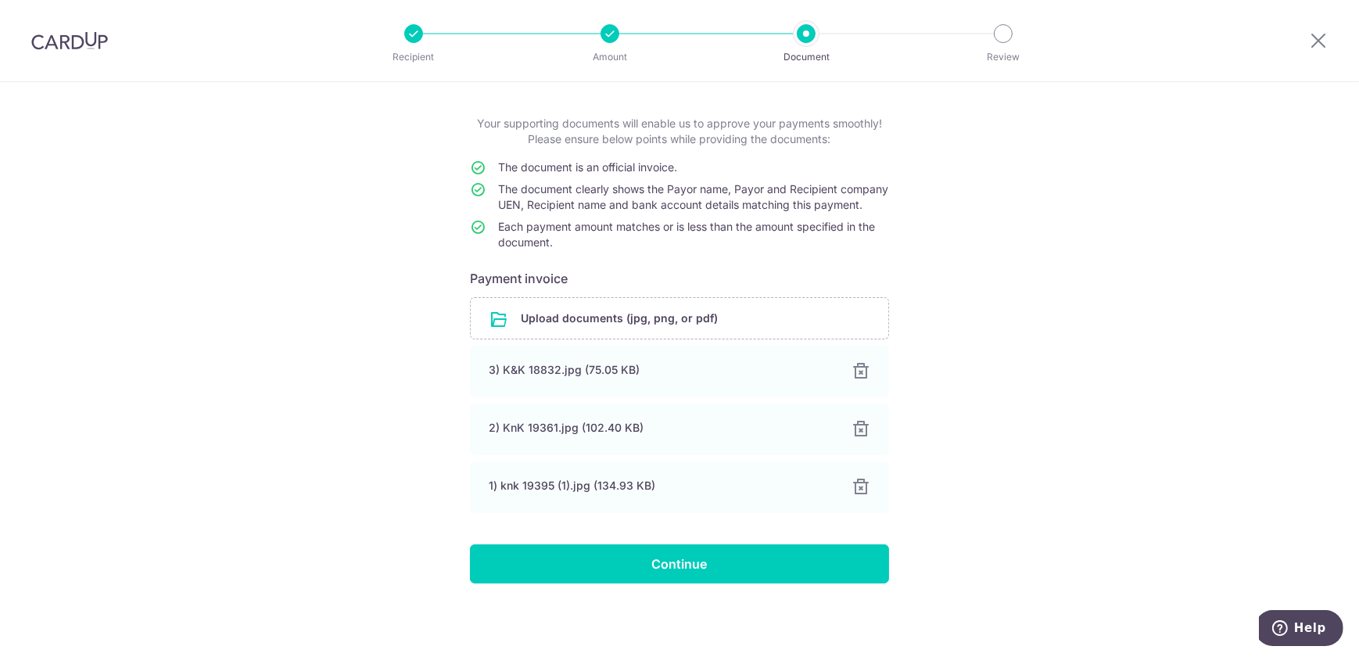
scroll to position [84, 0]
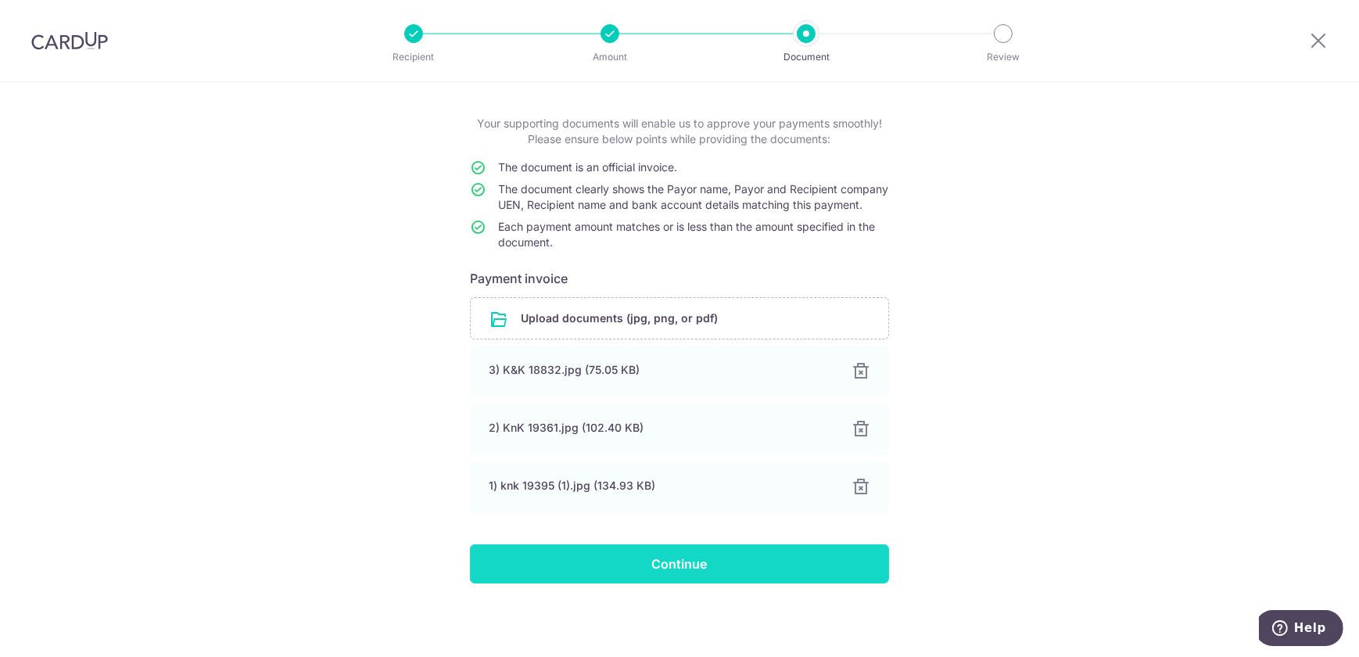
click at [763, 571] on input "Continue" at bounding box center [679, 563] width 419 height 39
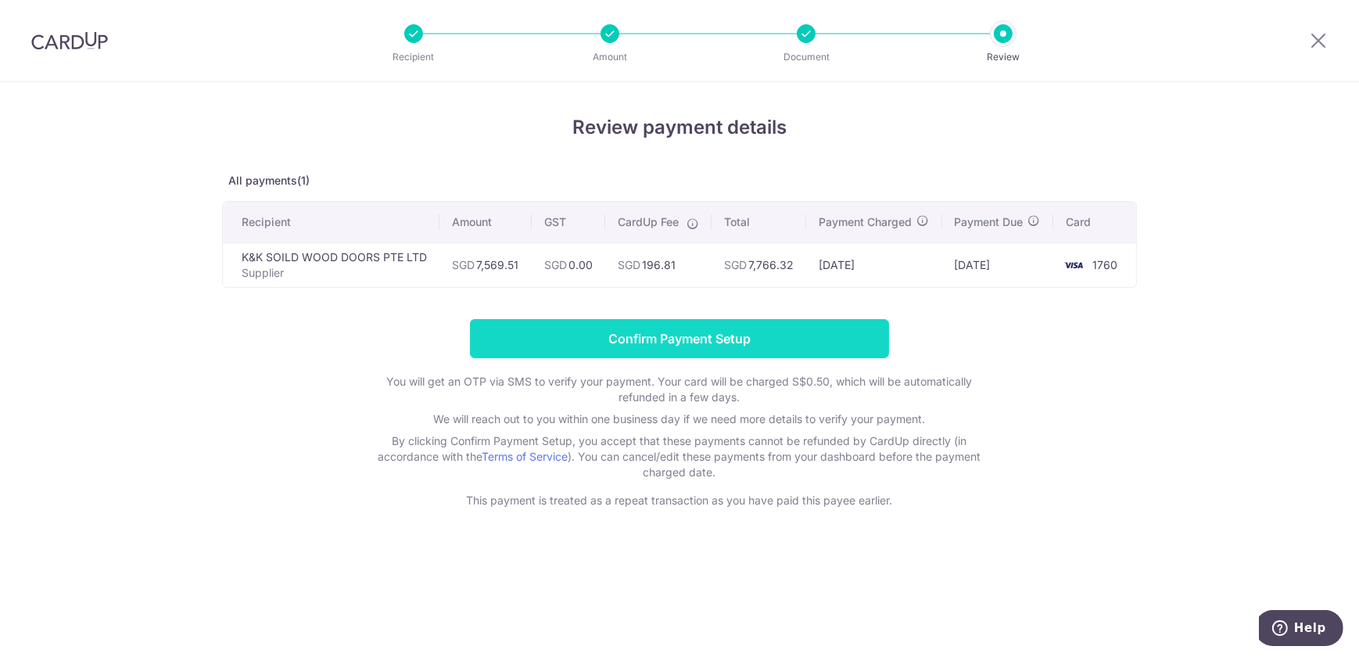
click at [816, 355] on input "Confirm Payment Setup" at bounding box center [679, 338] width 419 height 39
